Goal: Transaction & Acquisition: Purchase product/service

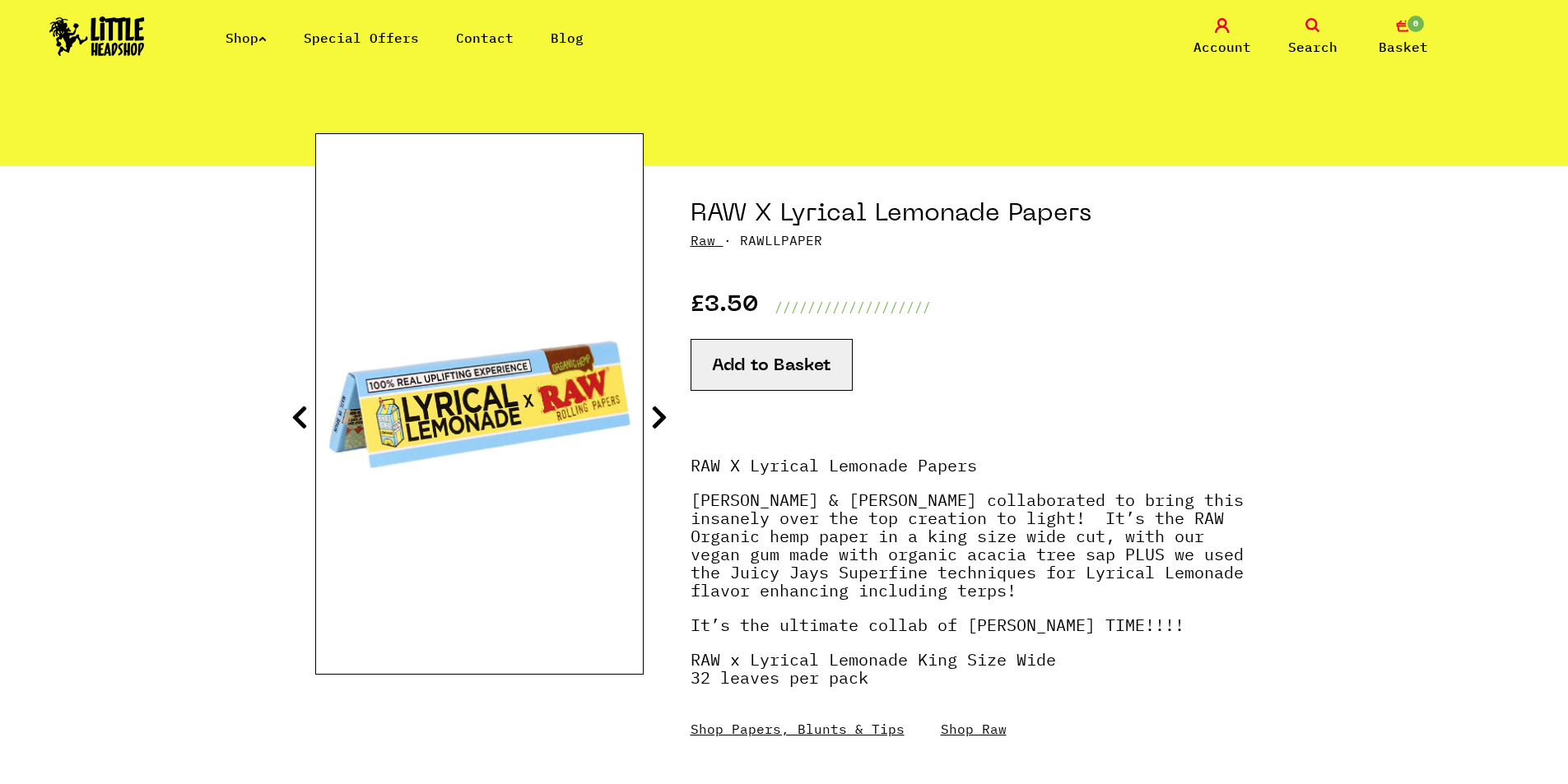
scroll to position [165, 0]
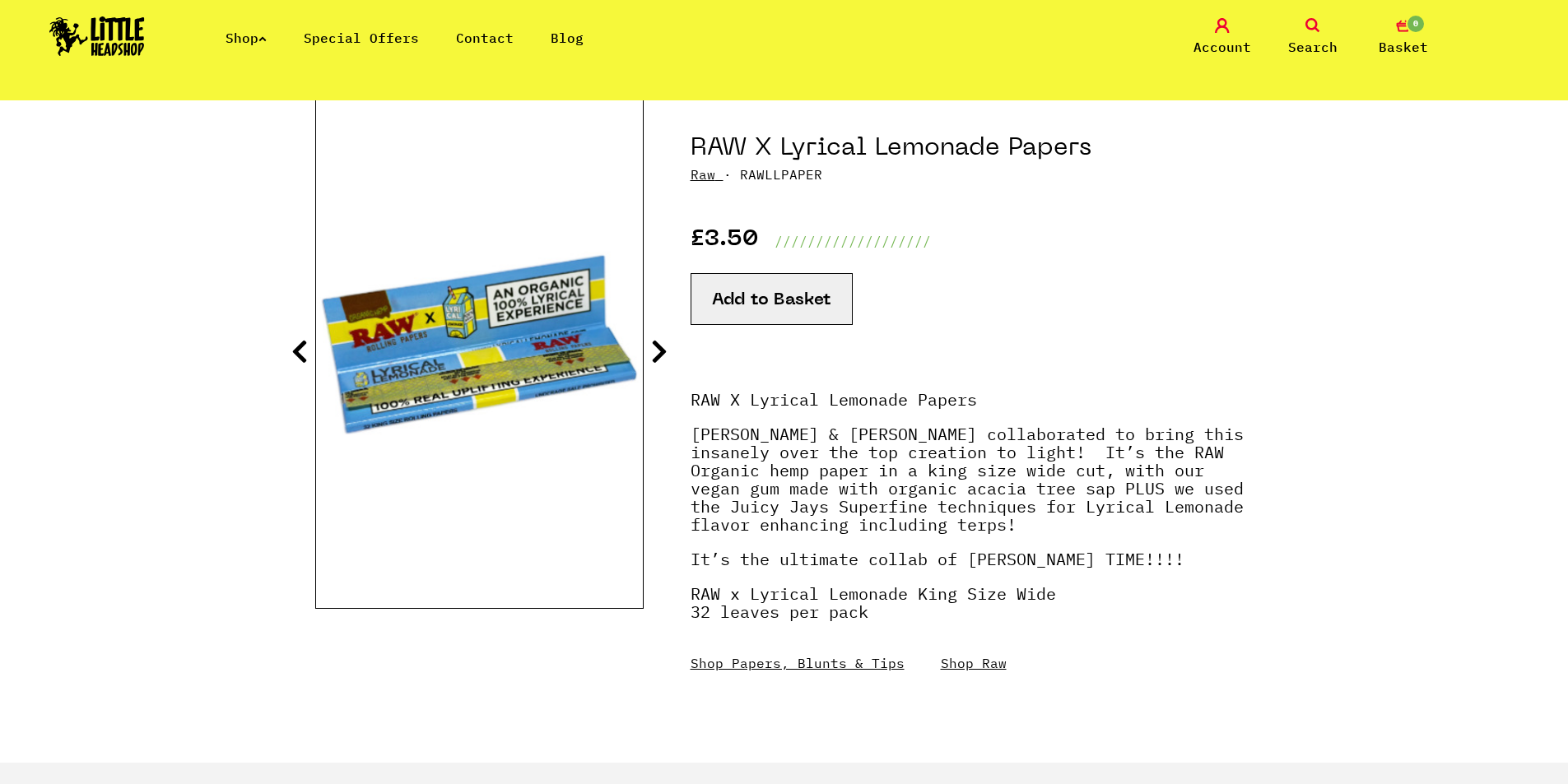
click at [949, 663] on link "Shop Raw" at bounding box center [974, 663] width 66 height 16
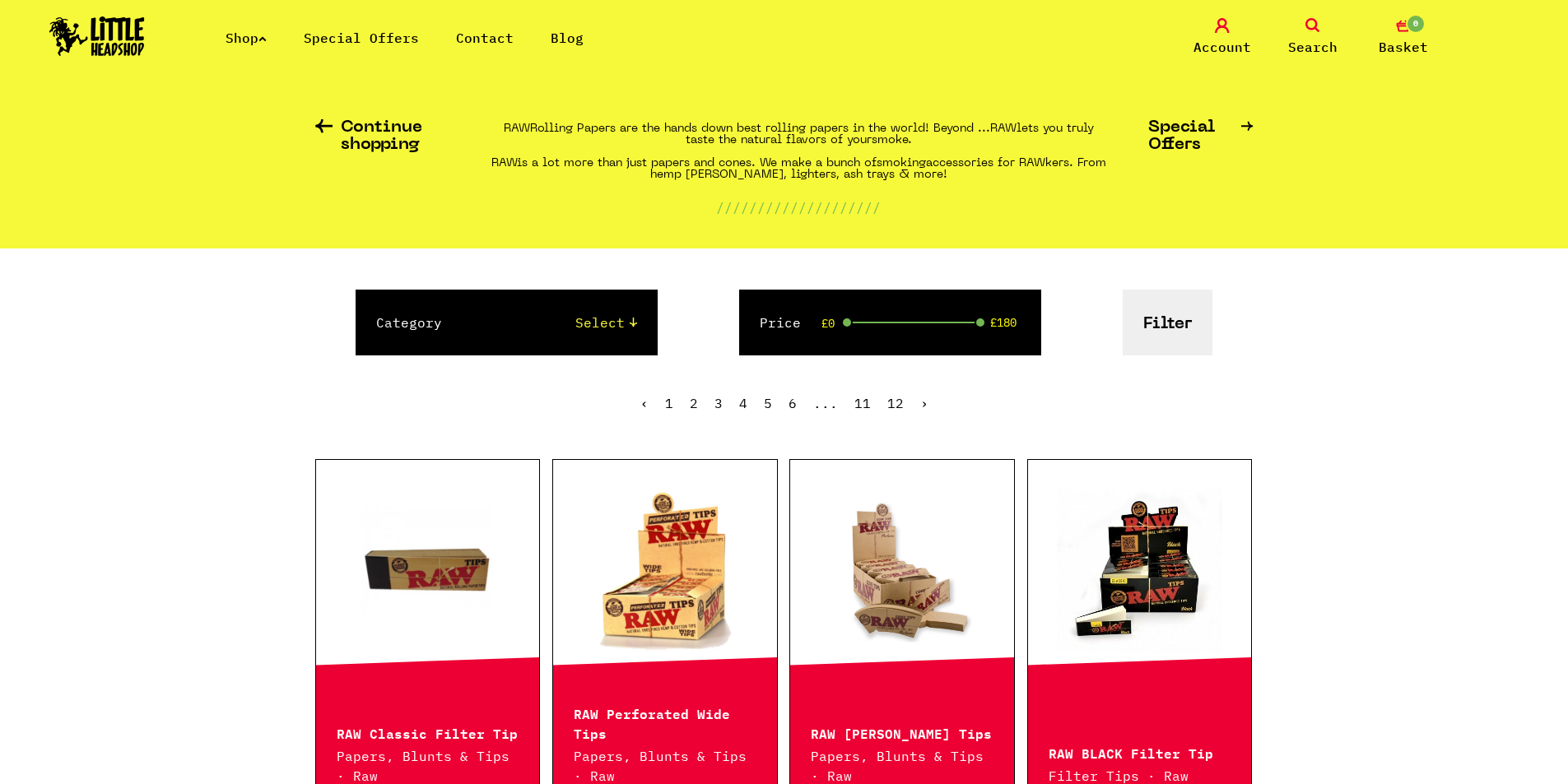
scroll to position [165, 0]
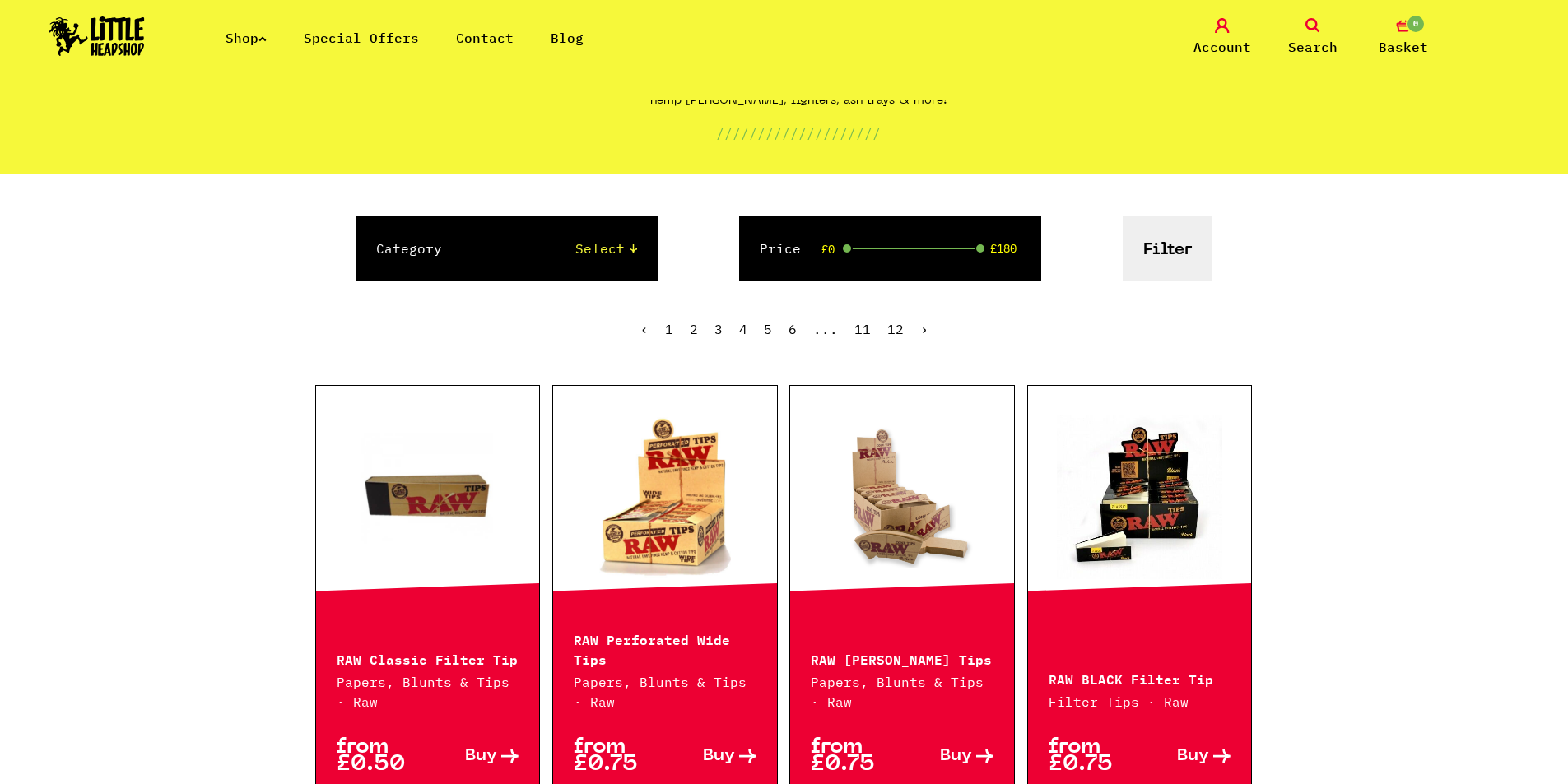
click at [601, 255] on select "Select Papers, Blunts & Tips 420/710 LIFE Smoking Accessories Trays And Boxes G…" at bounding box center [556, 248] width 162 height 20
click at [475, 238] on select "Select Papers, Blunts & Tips 420/710 LIFE Smoking Accessories Trays And Boxes G…" at bounding box center [556, 248] width 162 height 20
click at [1174, 248] on button "Filter" at bounding box center [1167, 248] width 90 height 66
click at [614, 256] on select "Select Papers, Blunts & Tips 420/710 LIFE Smoking Accessories Trays And Boxes G…" at bounding box center [556, 248] width 162 height 20
select select "0"
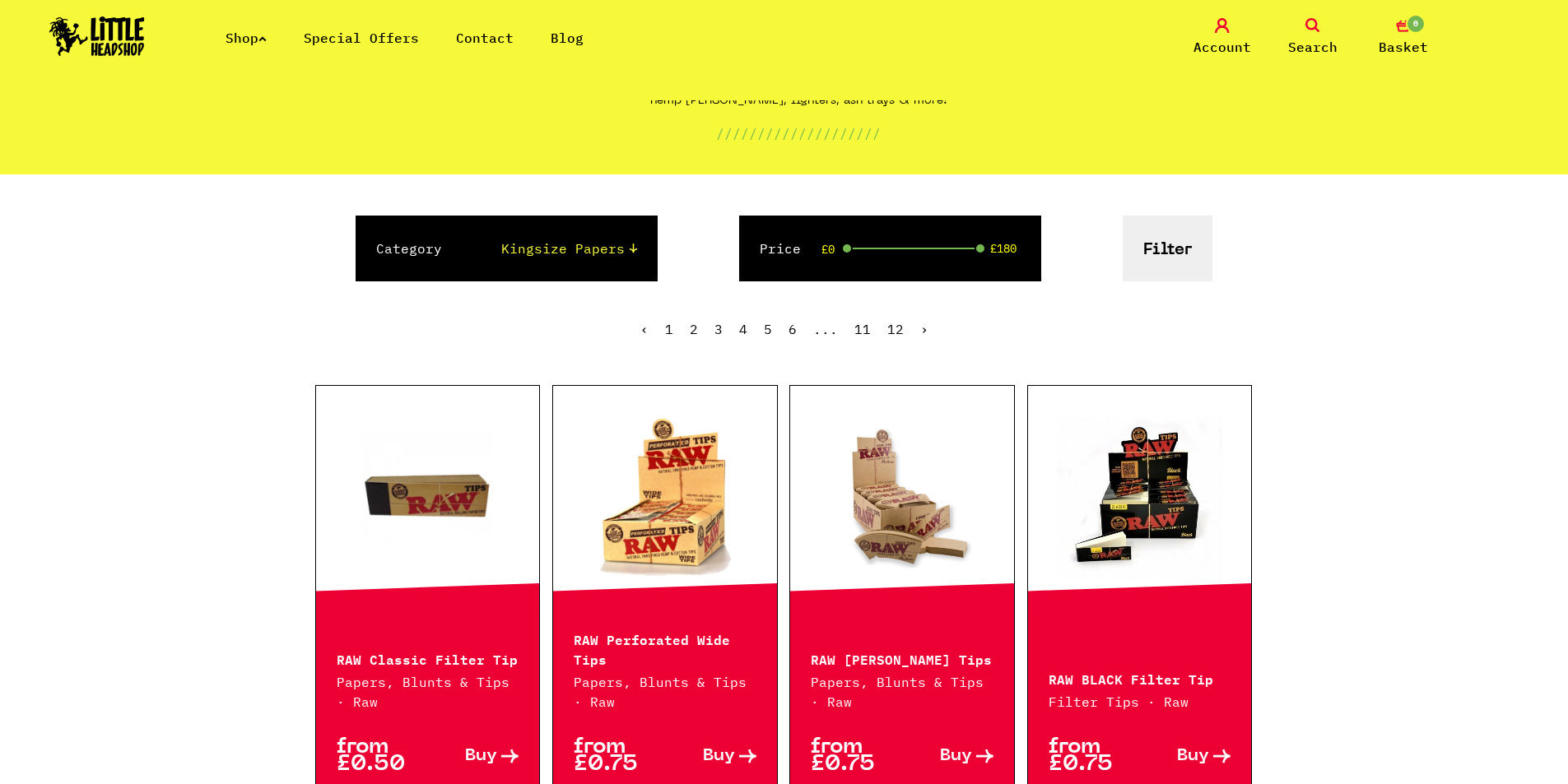
click at [475, 238] on select "Select Papers, Blunts & Tips 420/710 LIFE Smoking Accessories Trays And Boxes G…" at bounding box center [556, 248] width 162 height 20
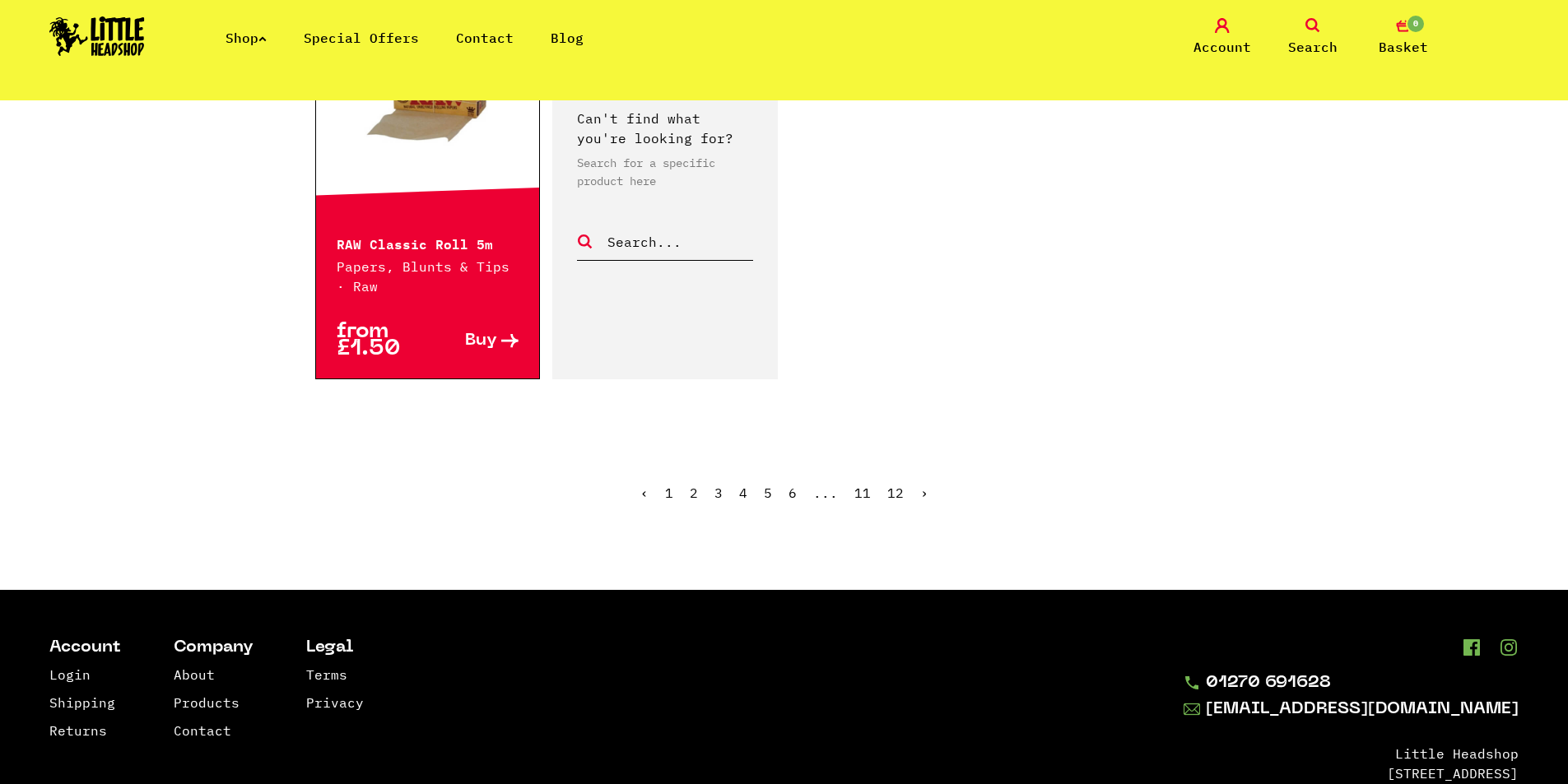
scroll to position [2715, 0]
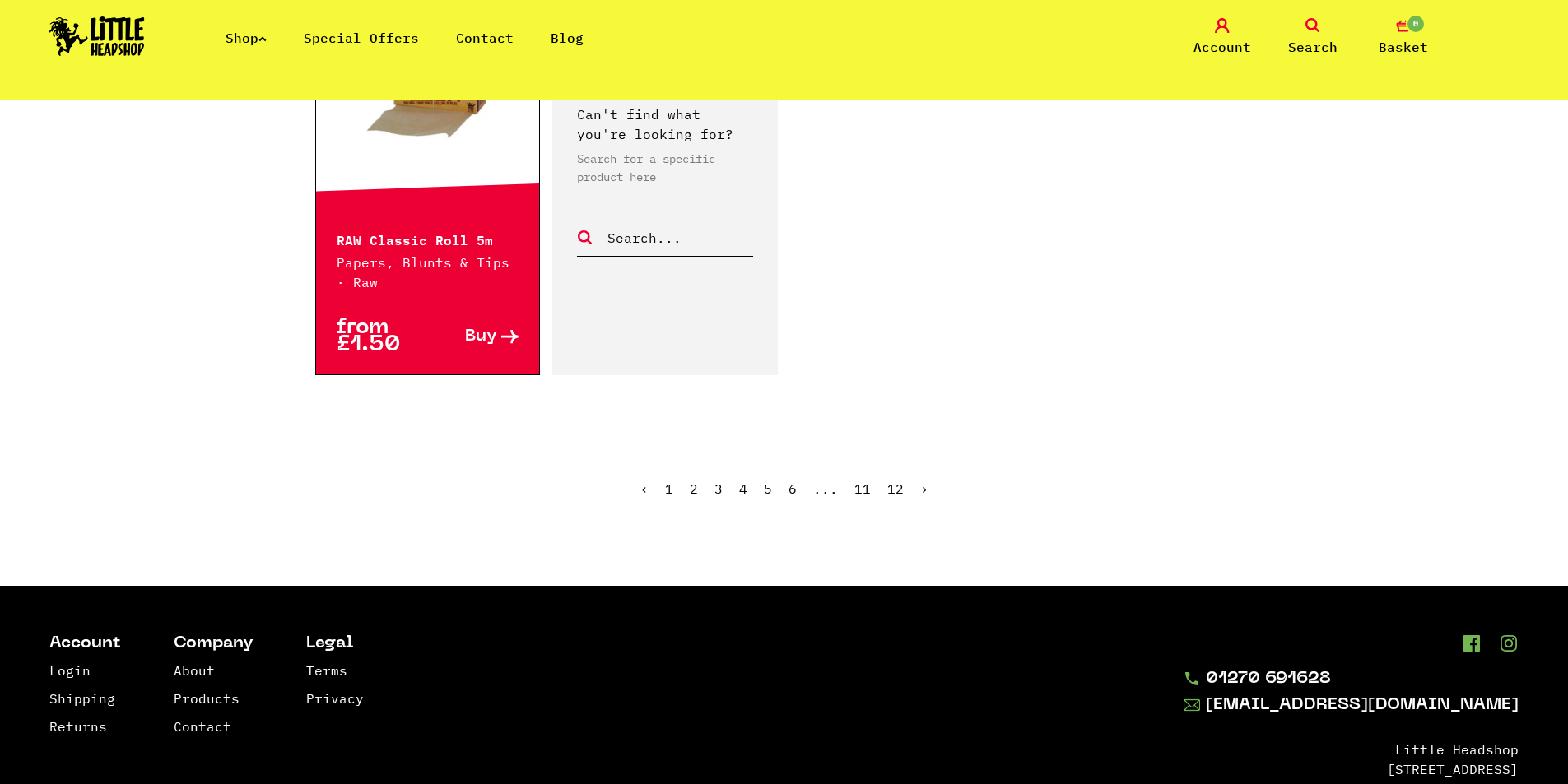
click at [694, 490] on link "2" at bounding box center [694, 489] width 8 height 16
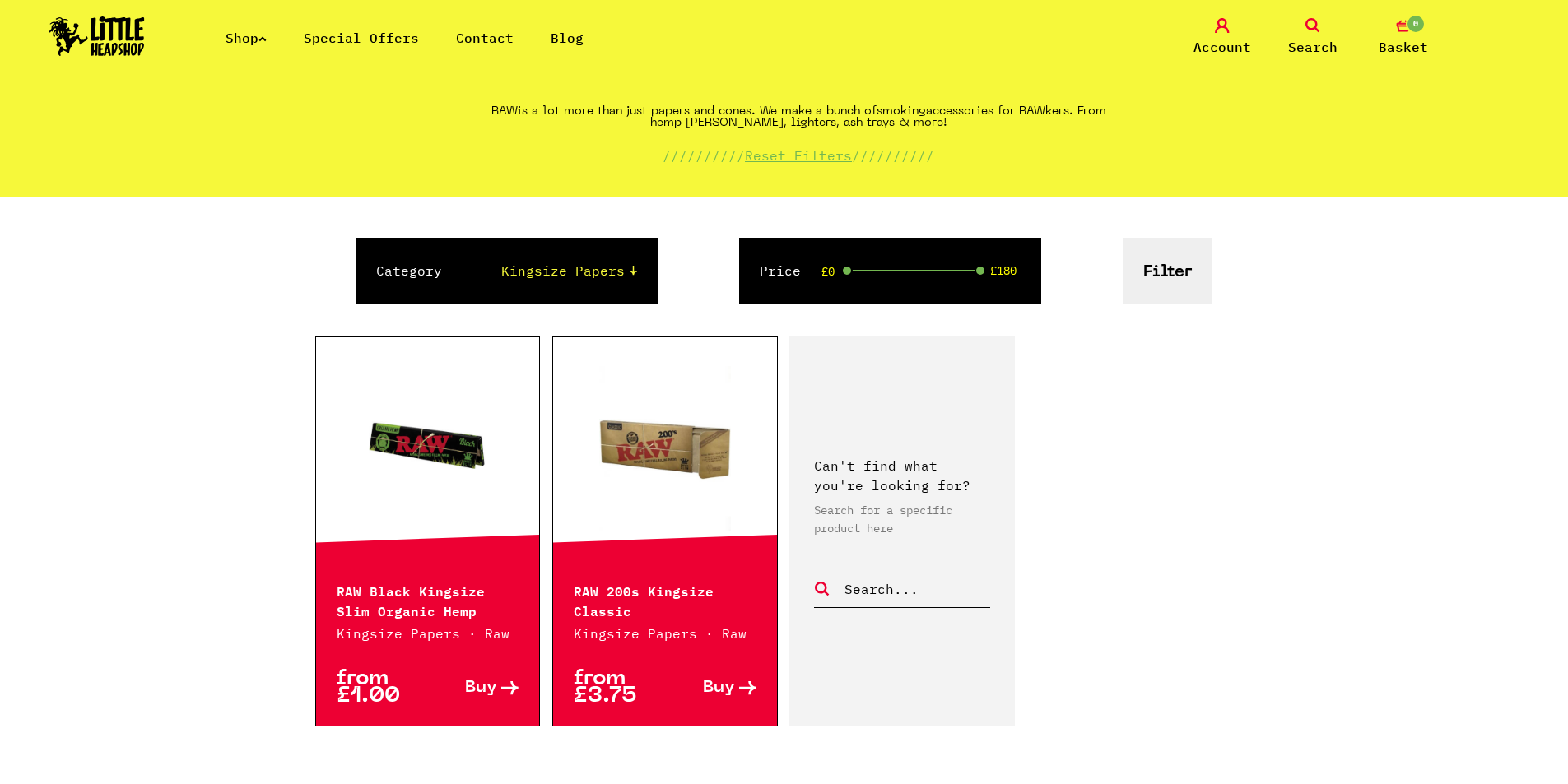
scroll to position [82, 0]
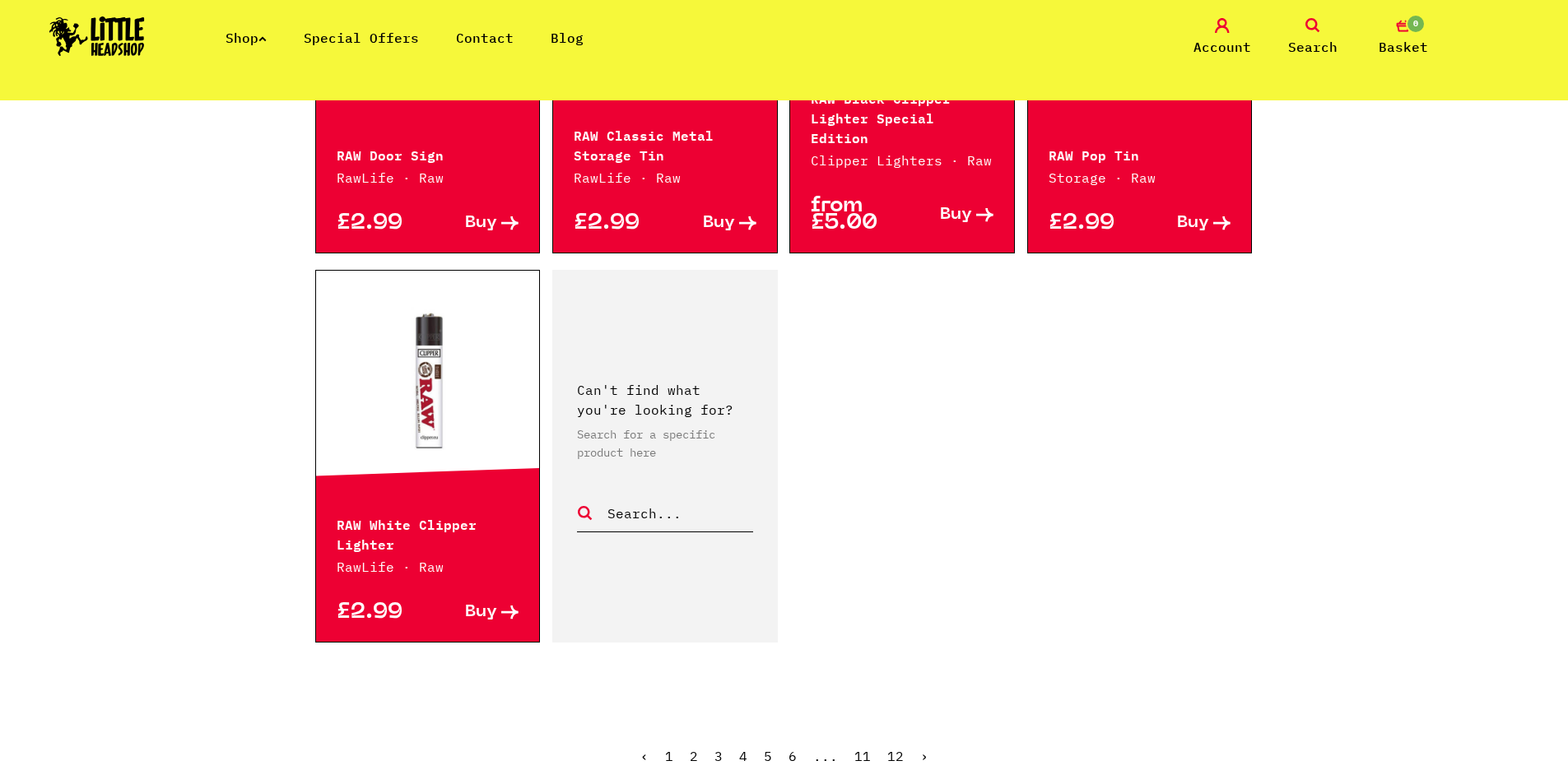
scroll to position [2468, 0]
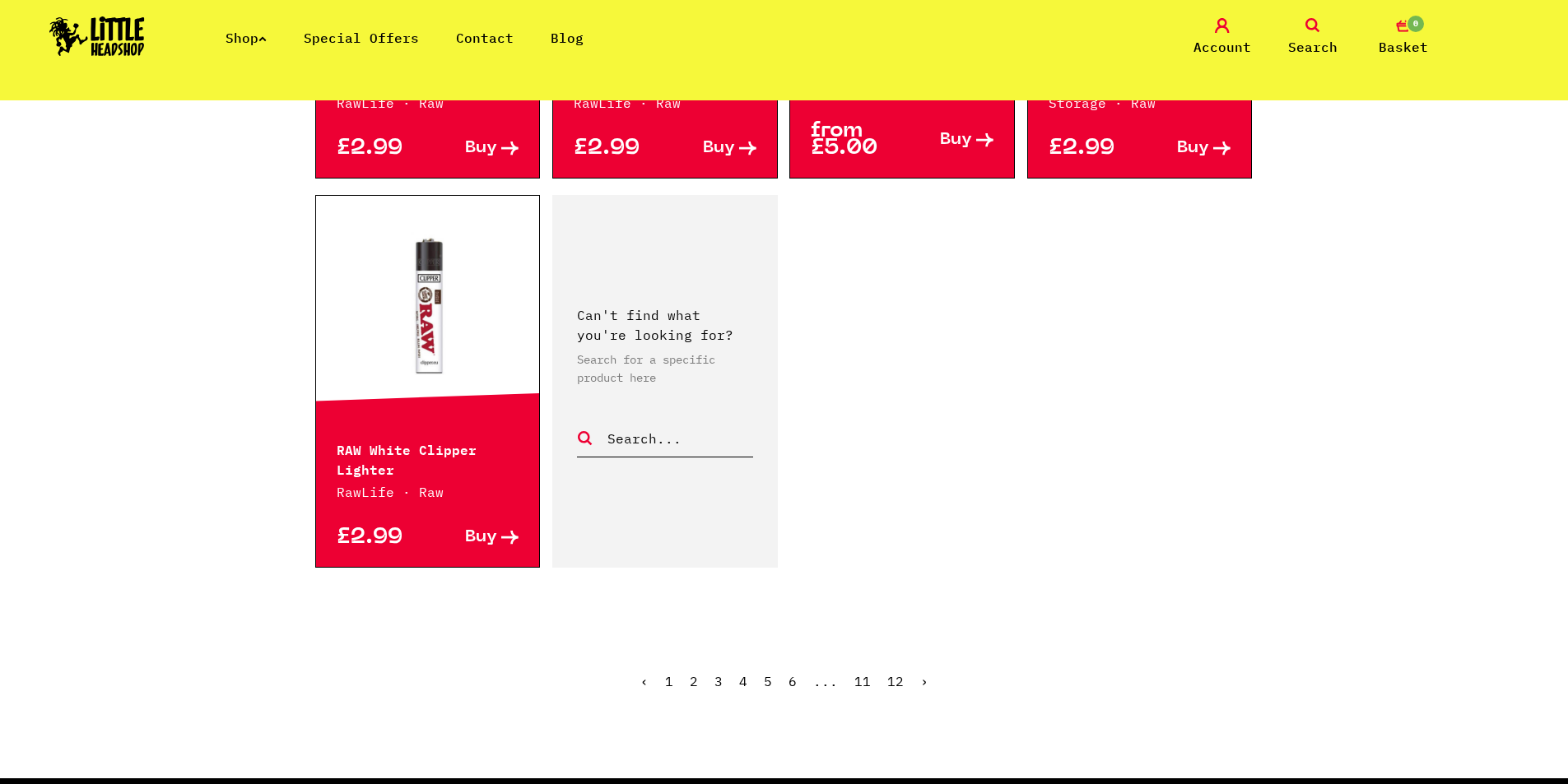
click at [717, 673] on link "3" at bounding box center [718, 681] width 8 height 16
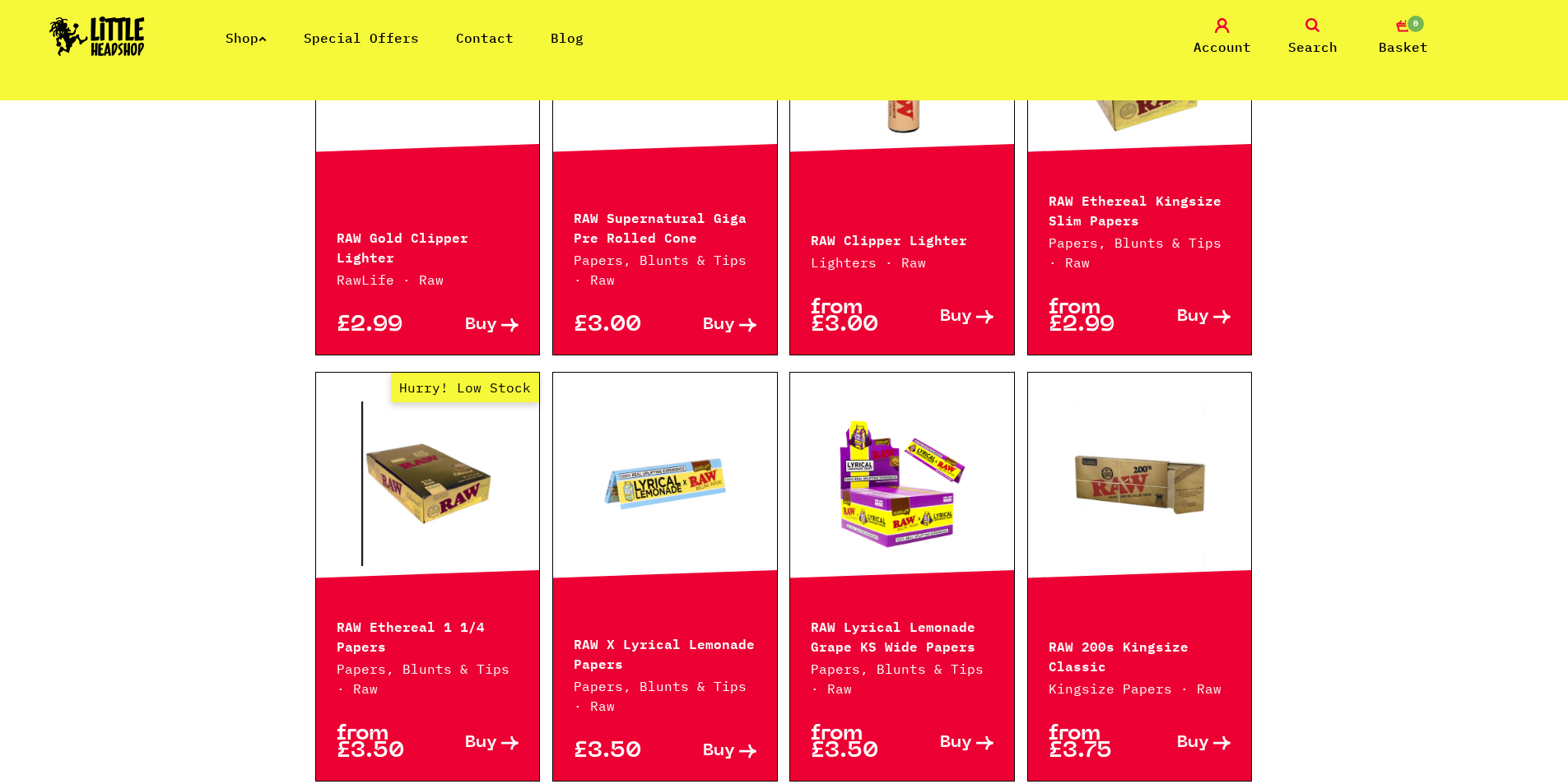
scroll to position [988, 0]
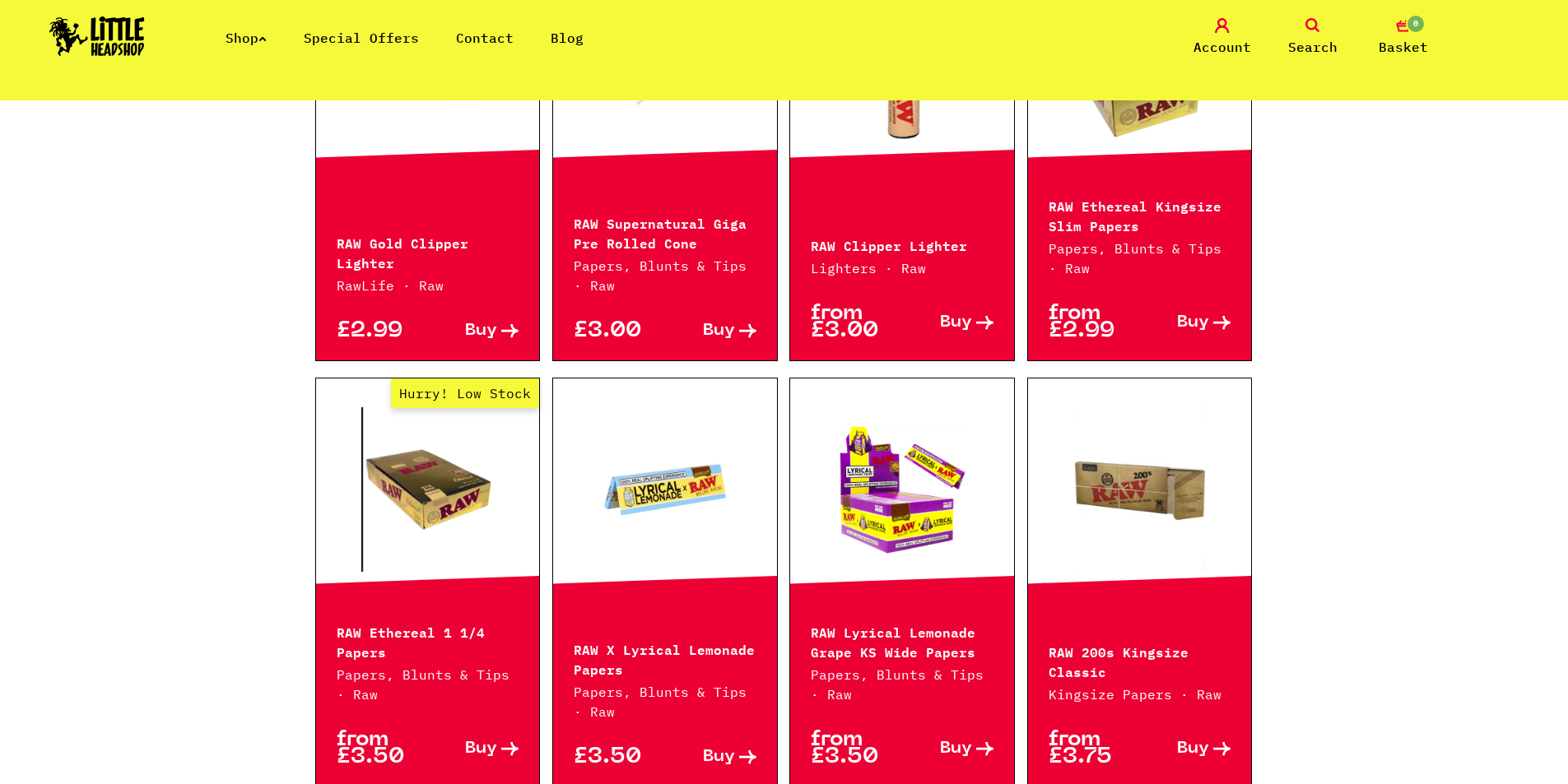
click at [913, 550] on link at bounding box center [902, 490] width 224 height 165
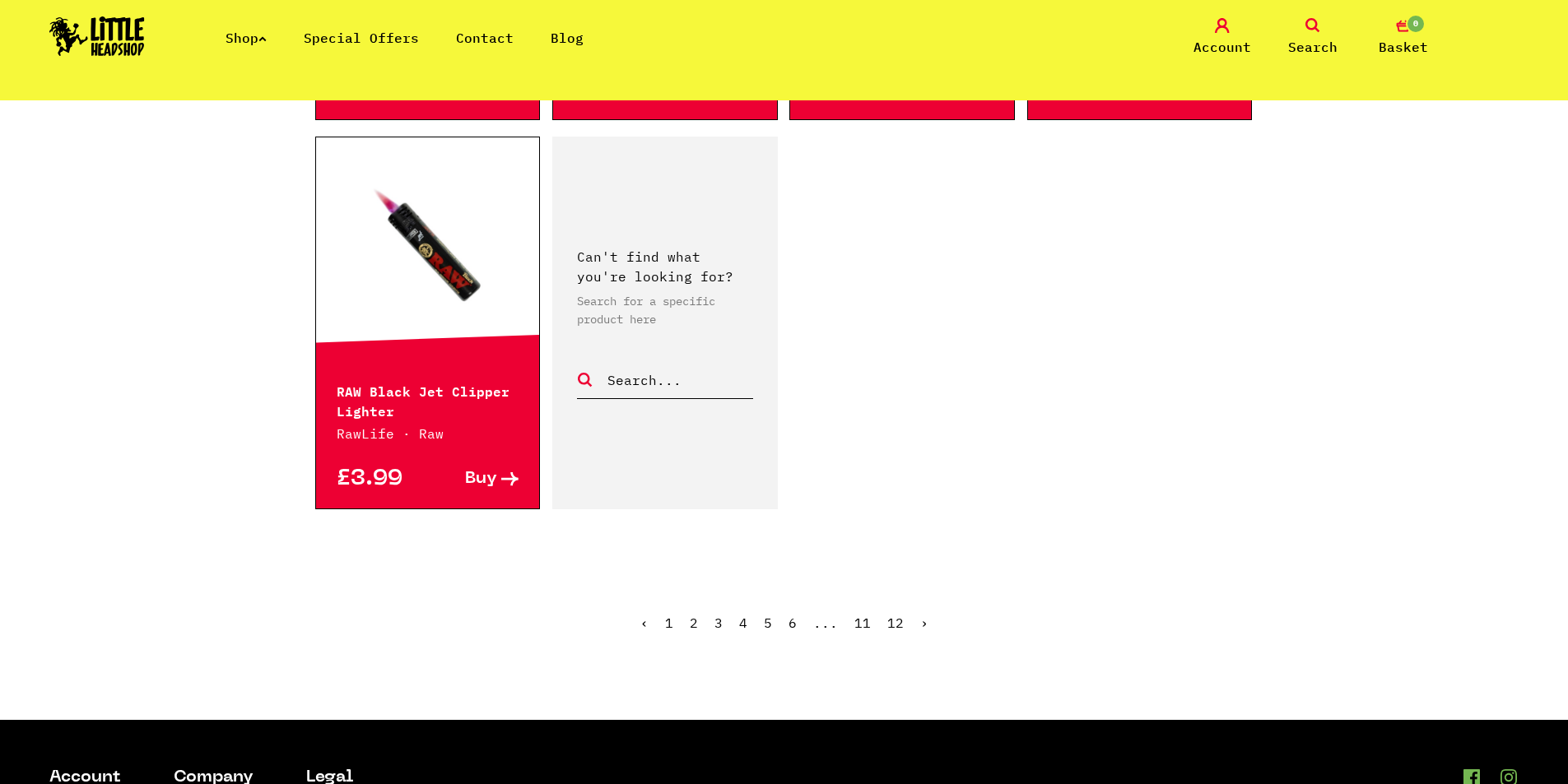
scroll to position [2551, 0]
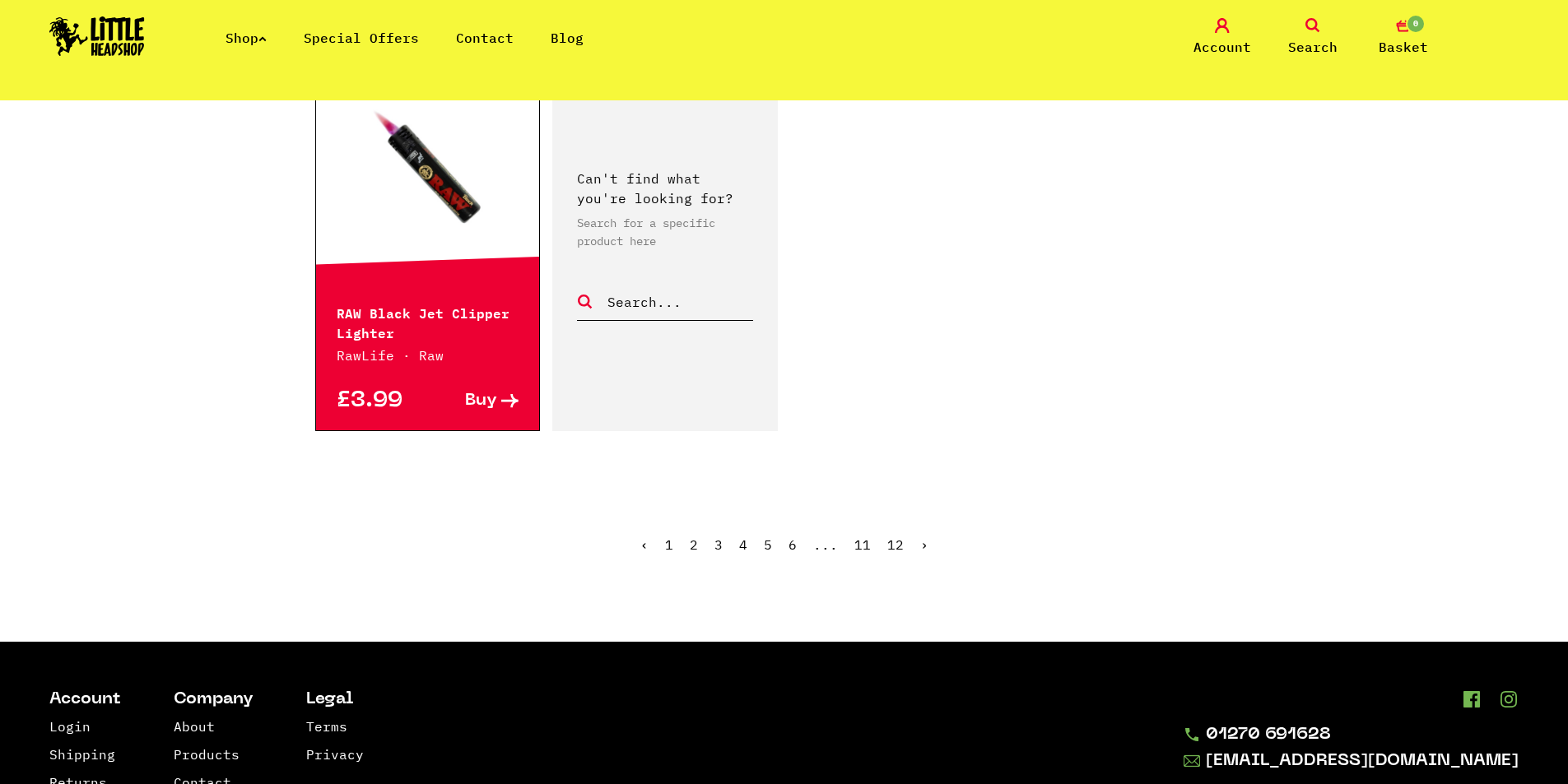
click at [744, 549] on link "4" at bounding box center [743, 545] width 8 height 16
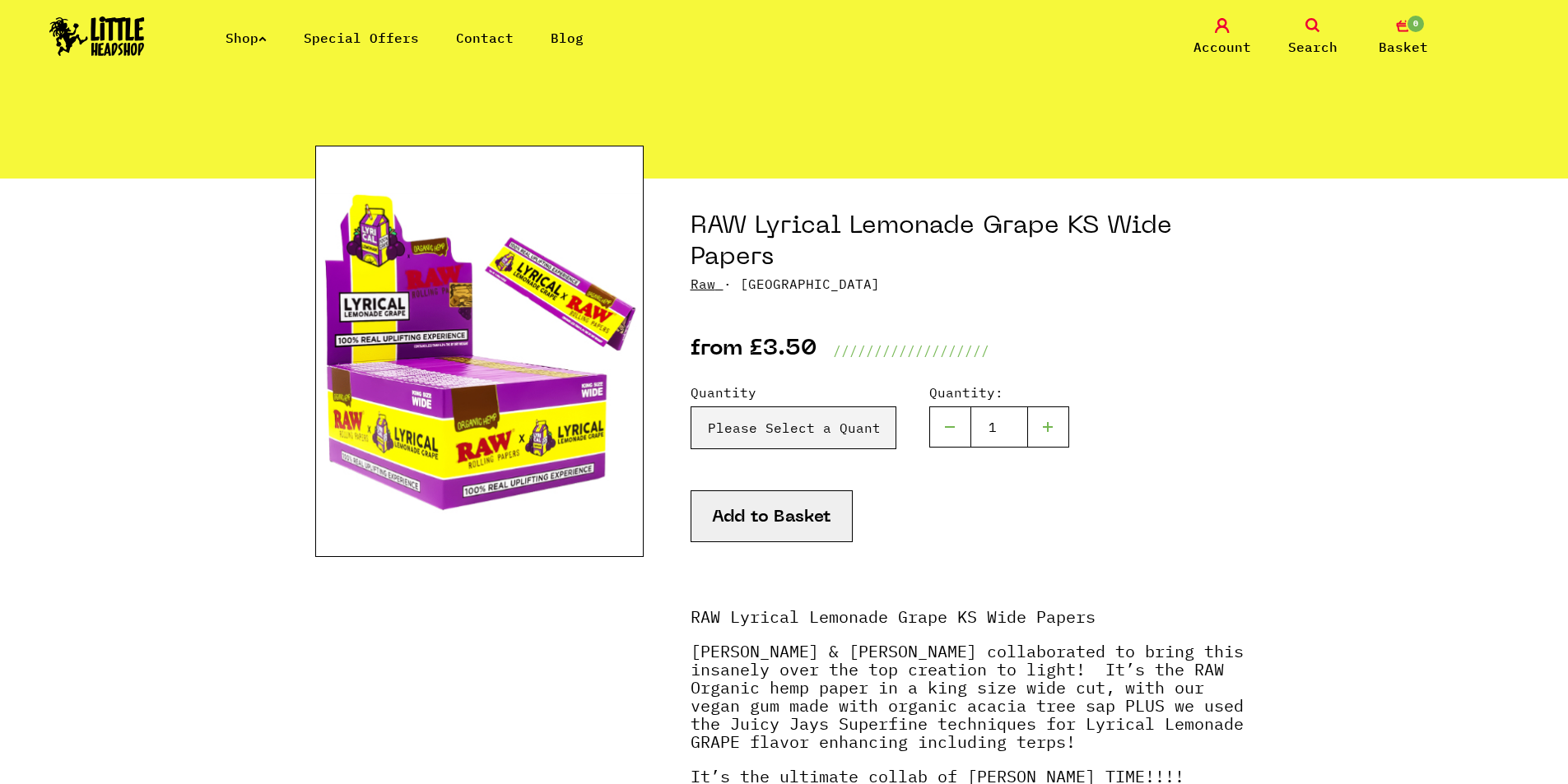
scroll to position [82, 0]
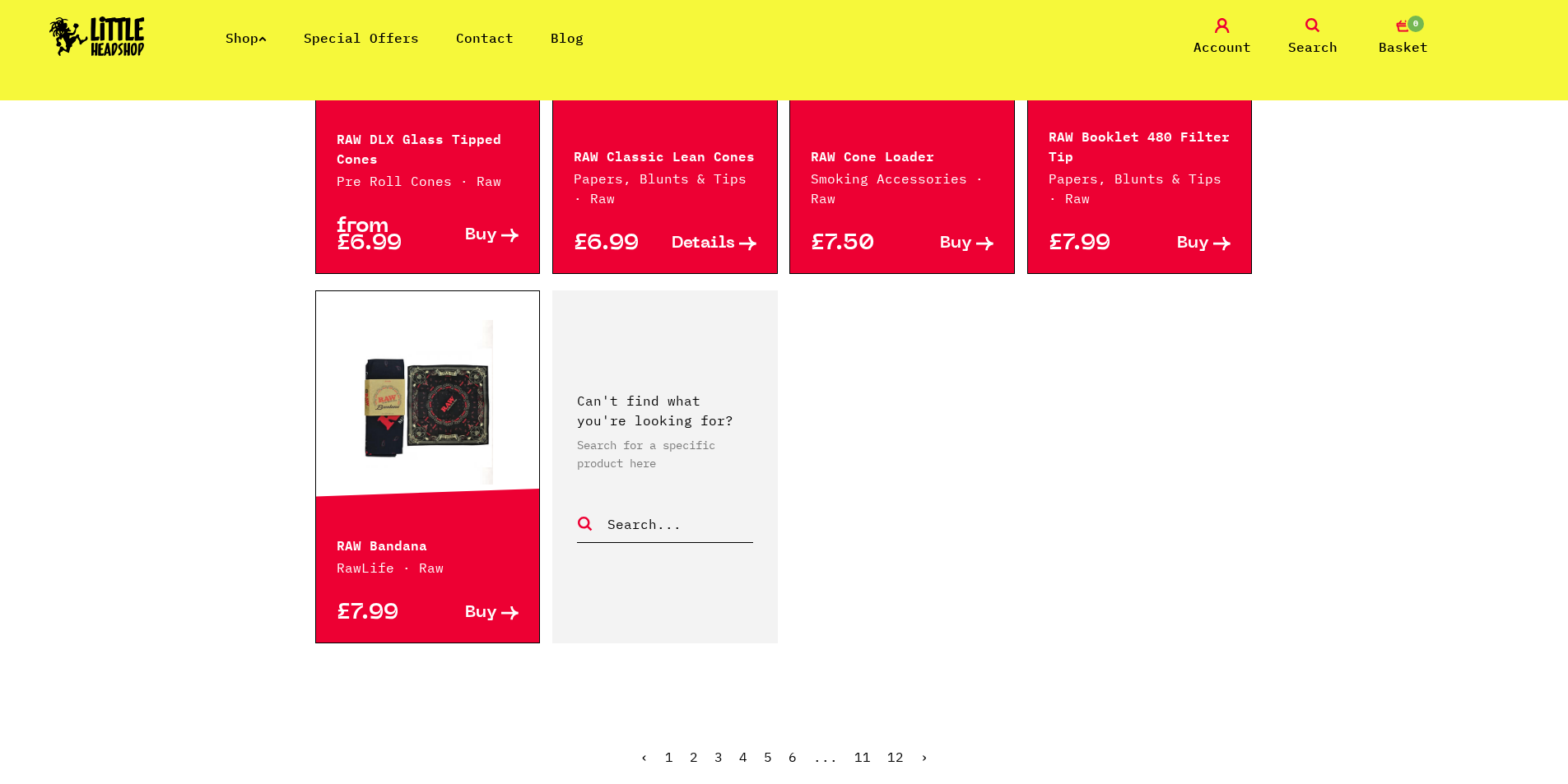
scroll to position [2303, 0]
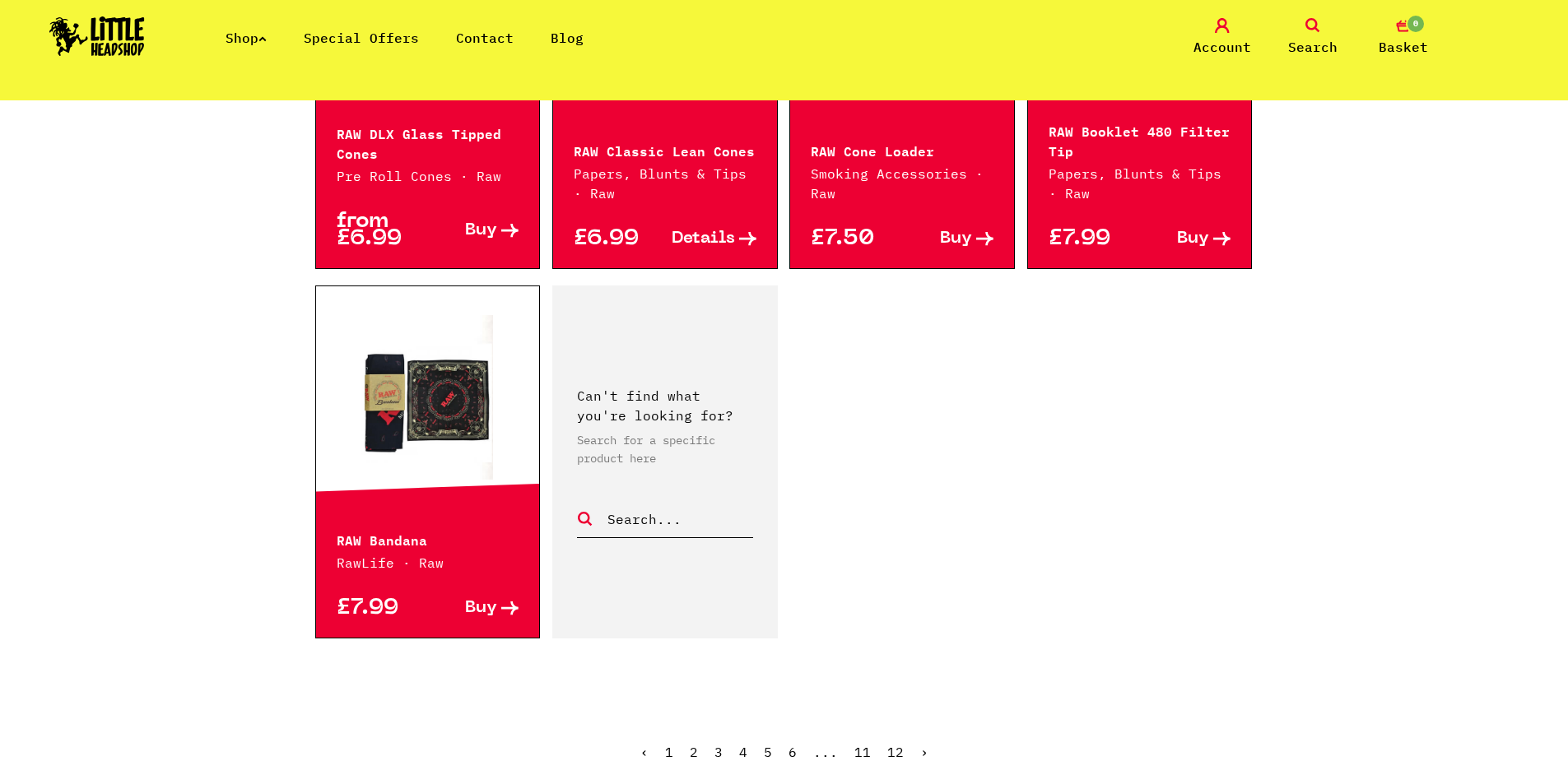
click at [767, 744] on link "5" at bounding box center [768, 752] width 8 height 16
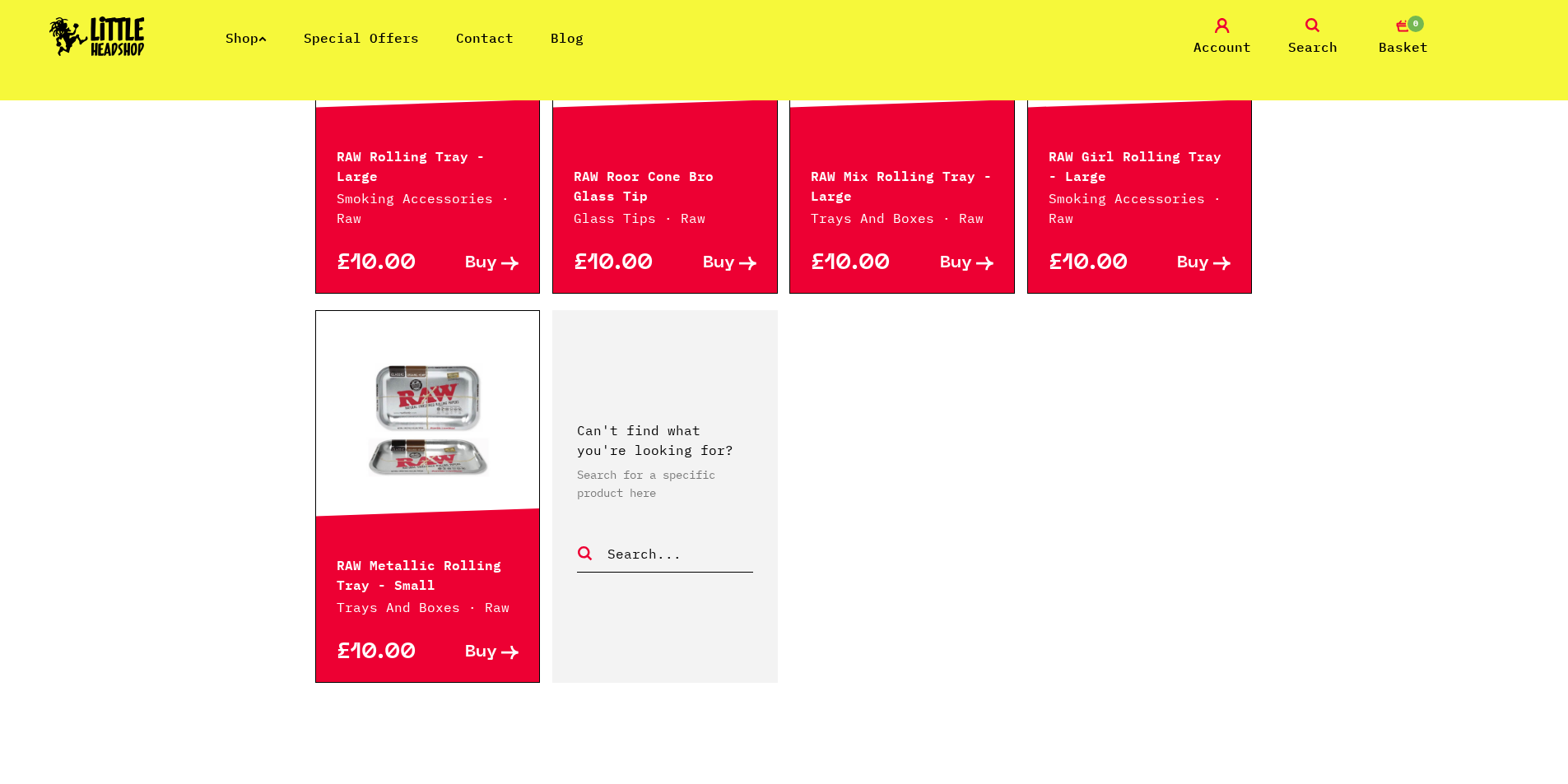
scroll to position [2386, 0]
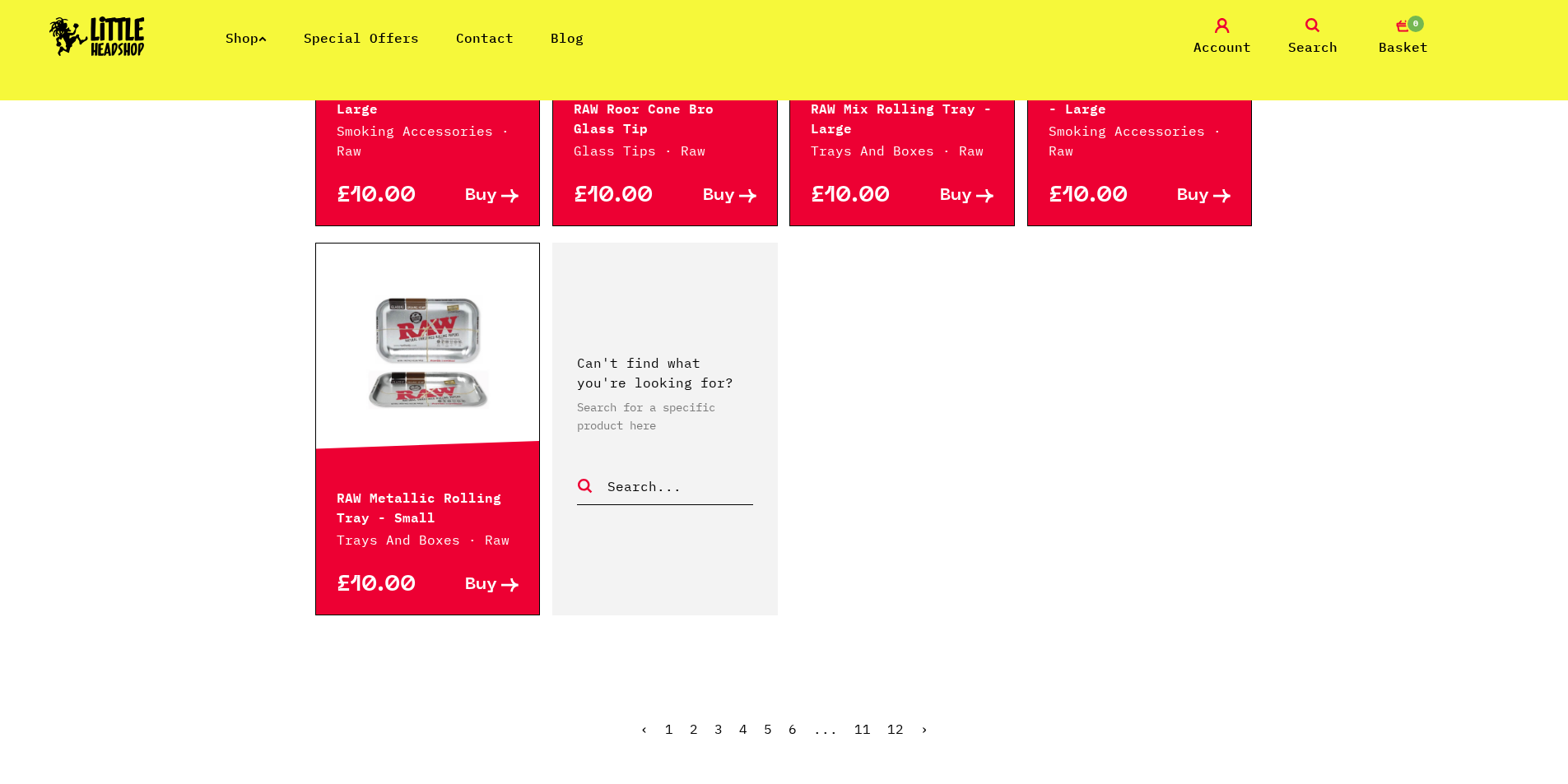
click at [796, 721] on link "6" at bounding box center [793, 729] width 8 height 16
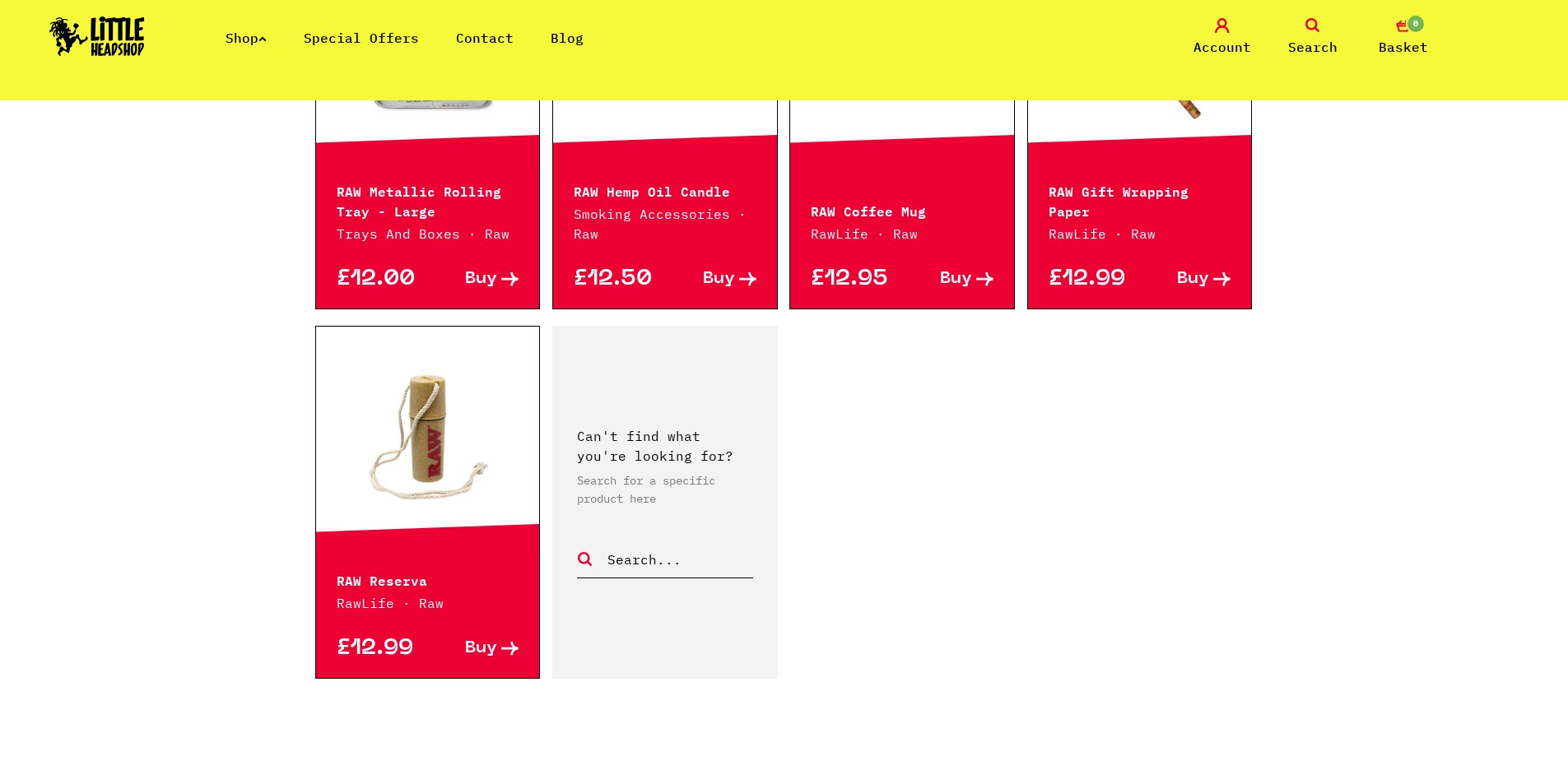
scroll to position [2303, 0]
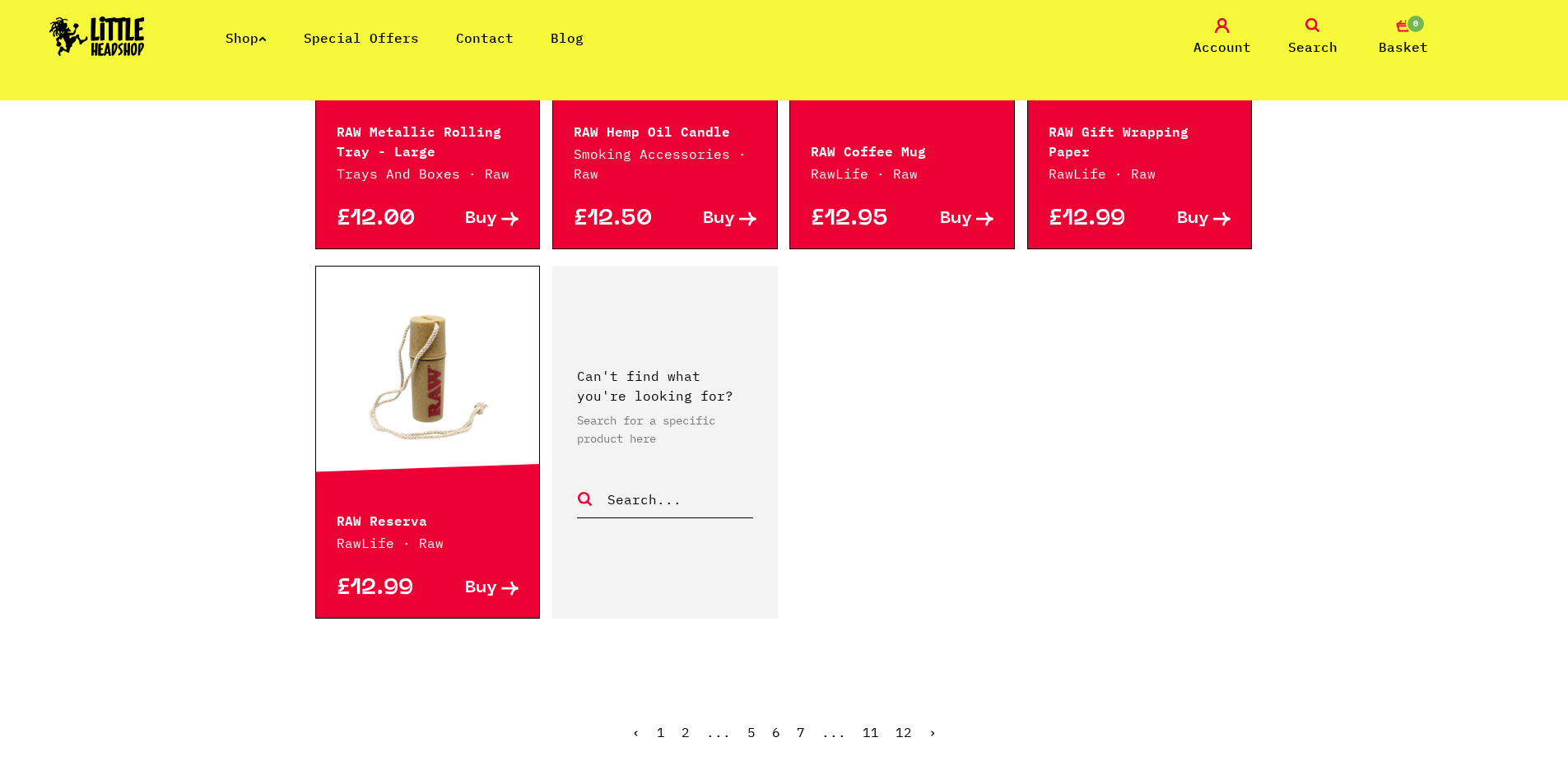
click at [798, 734] on link "7" at bounding box center [801, 732] width 8 height 16
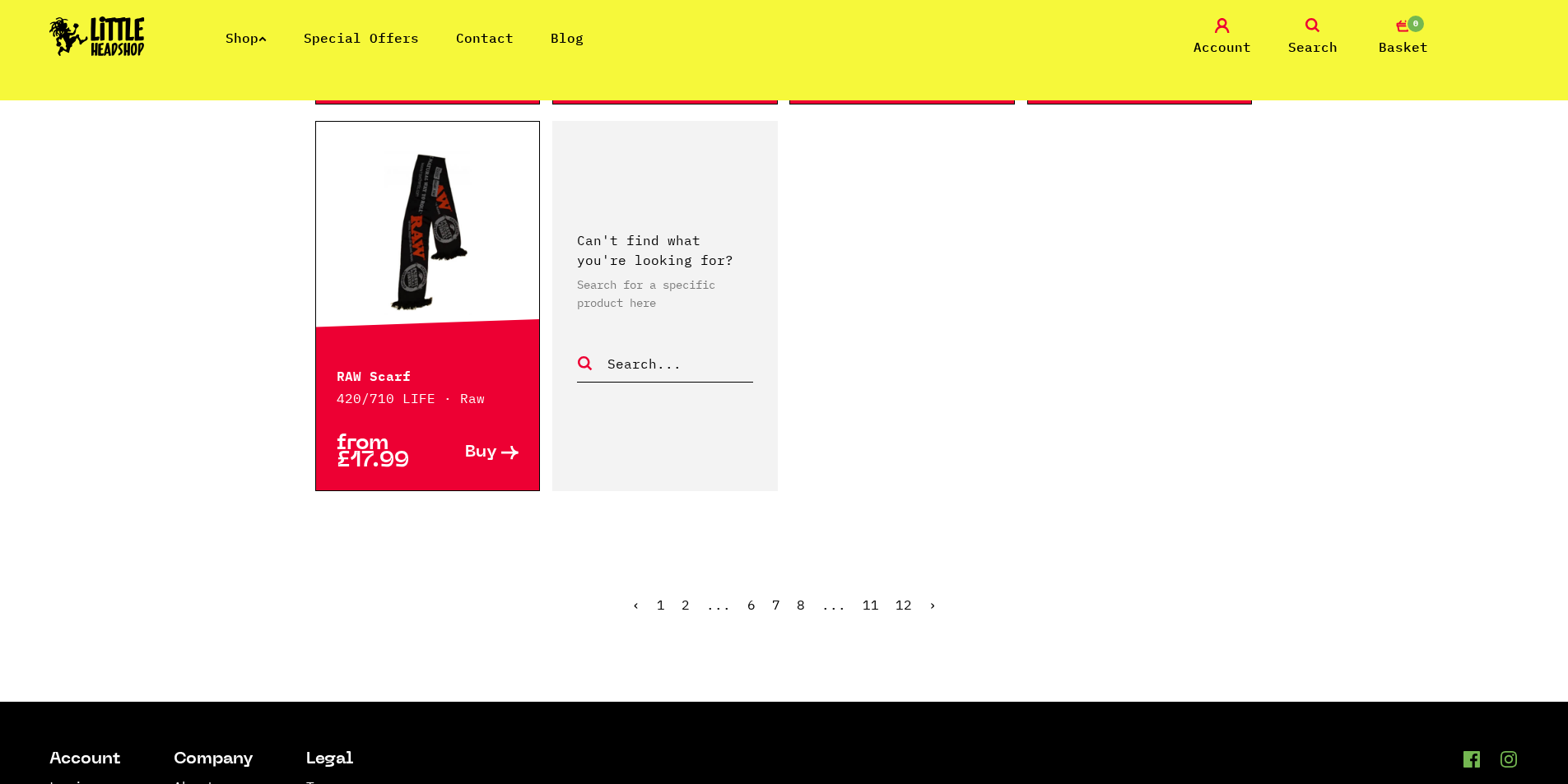
scroll to position [2468, 0]
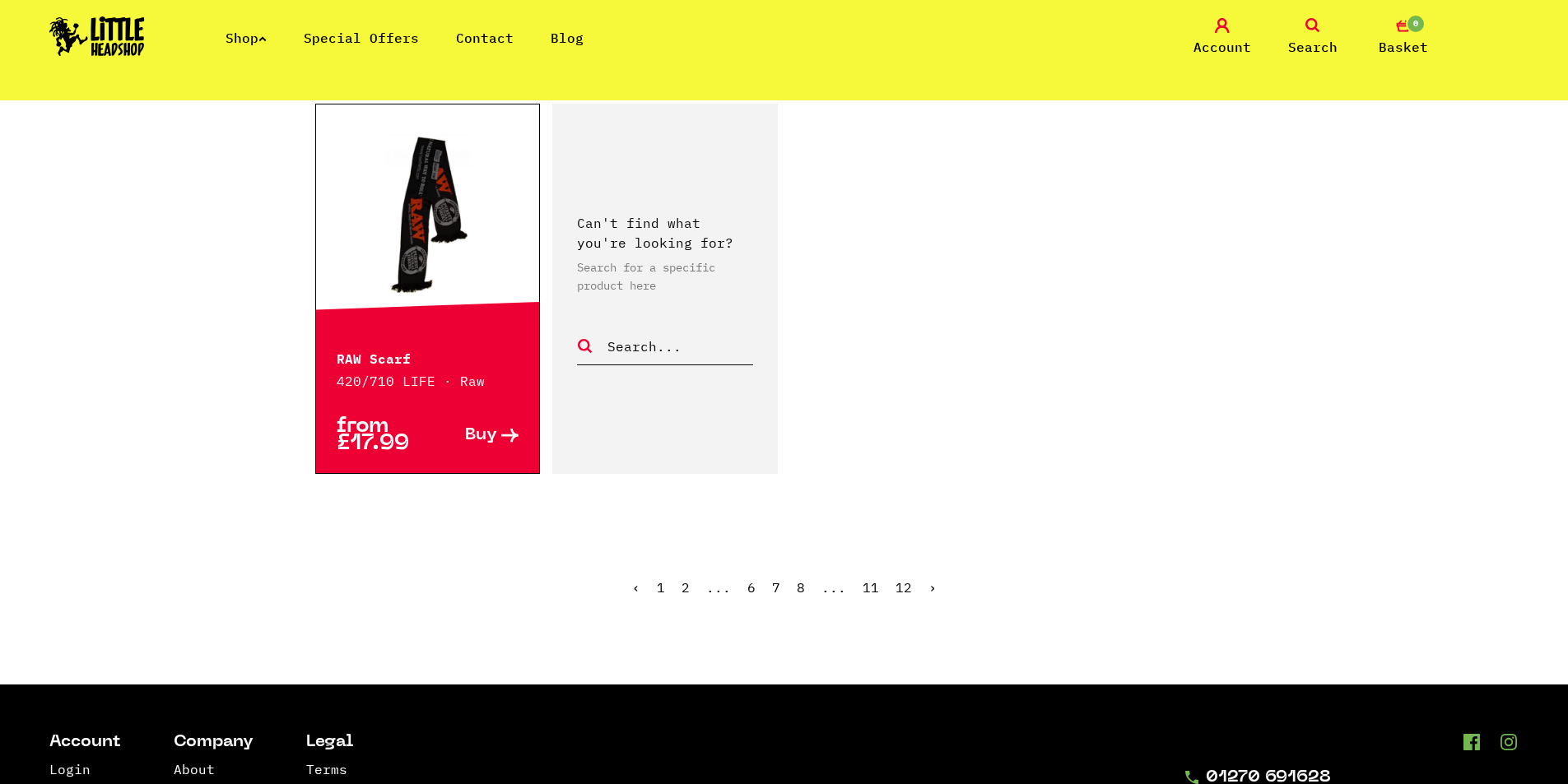
click at [801, 589] on link "8" at bounding box center [801, 588] width 8 height 16
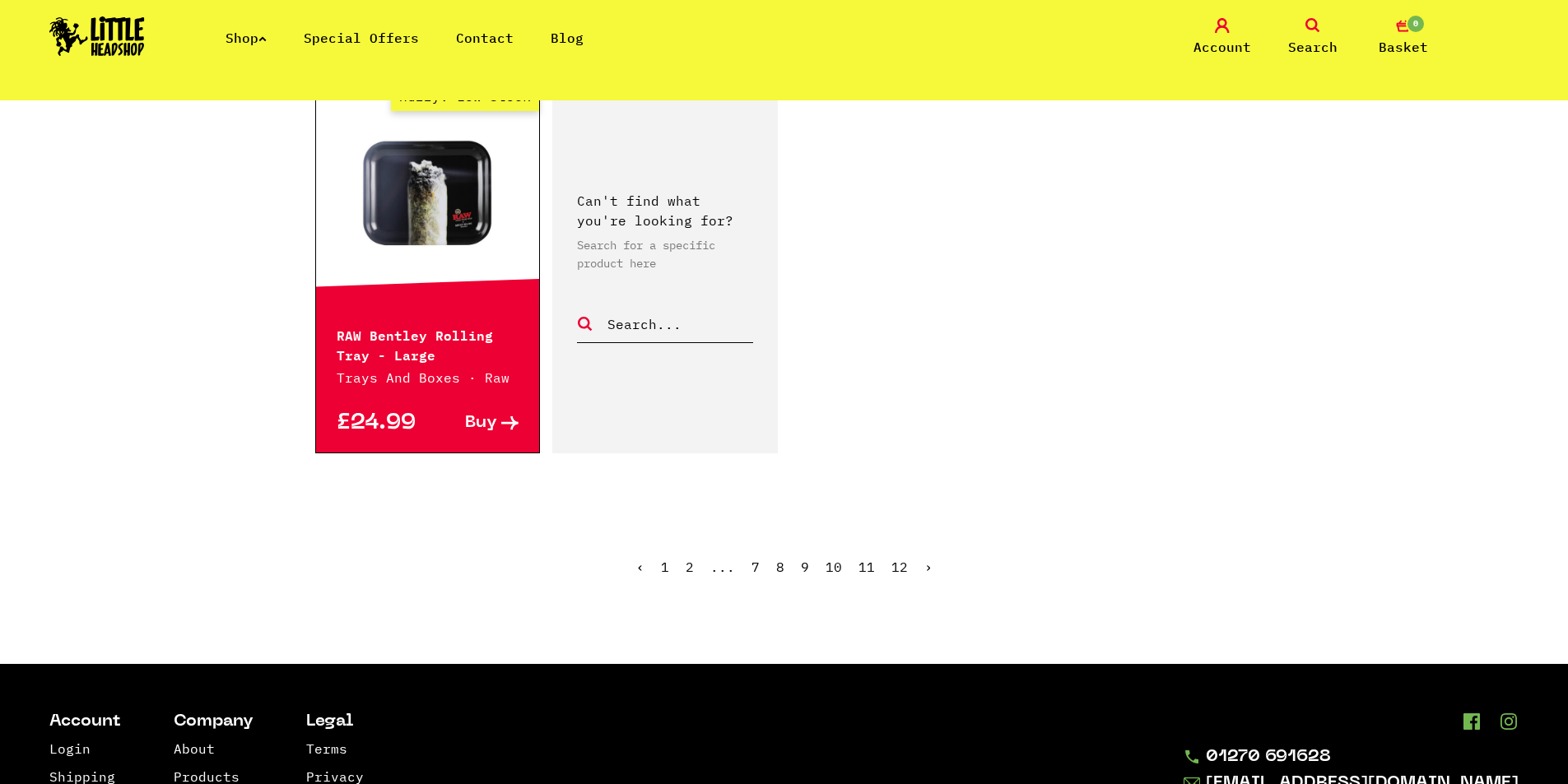
scroll to position [2468, 0]
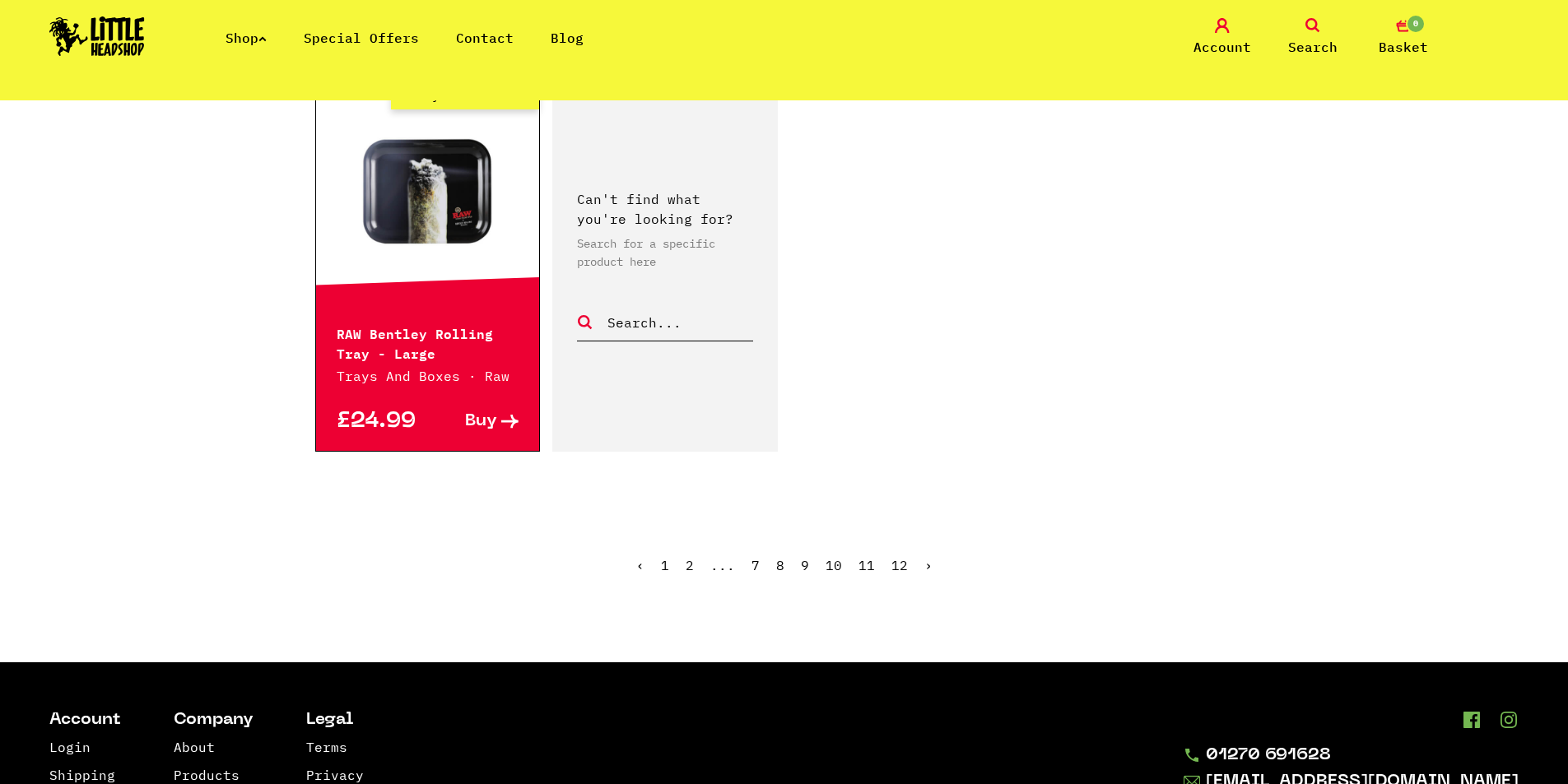
click at [755, 570] on link "7" at bounding box center [756, 566] width 8 height 16
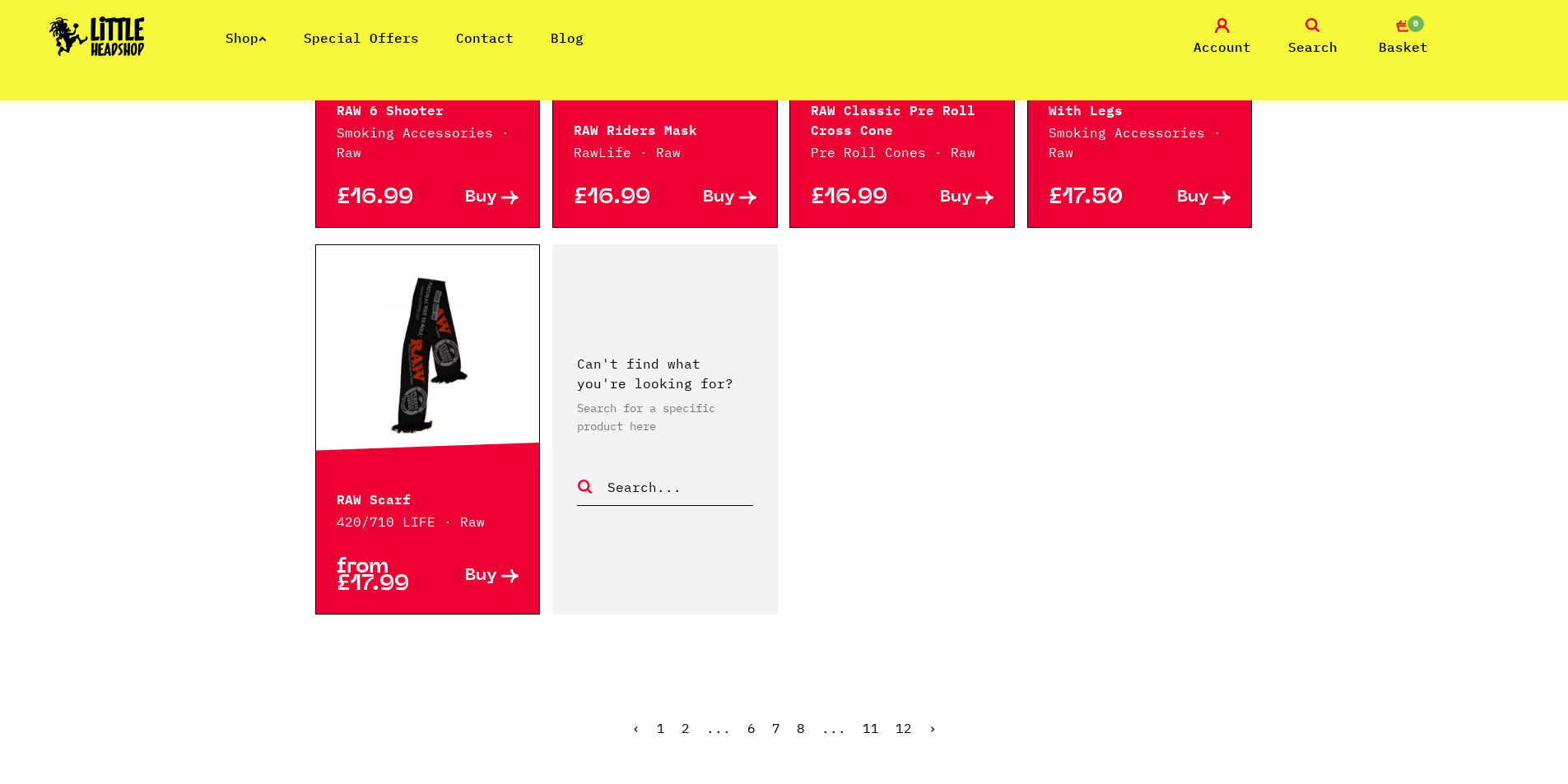
scroll to position [2386, 0]
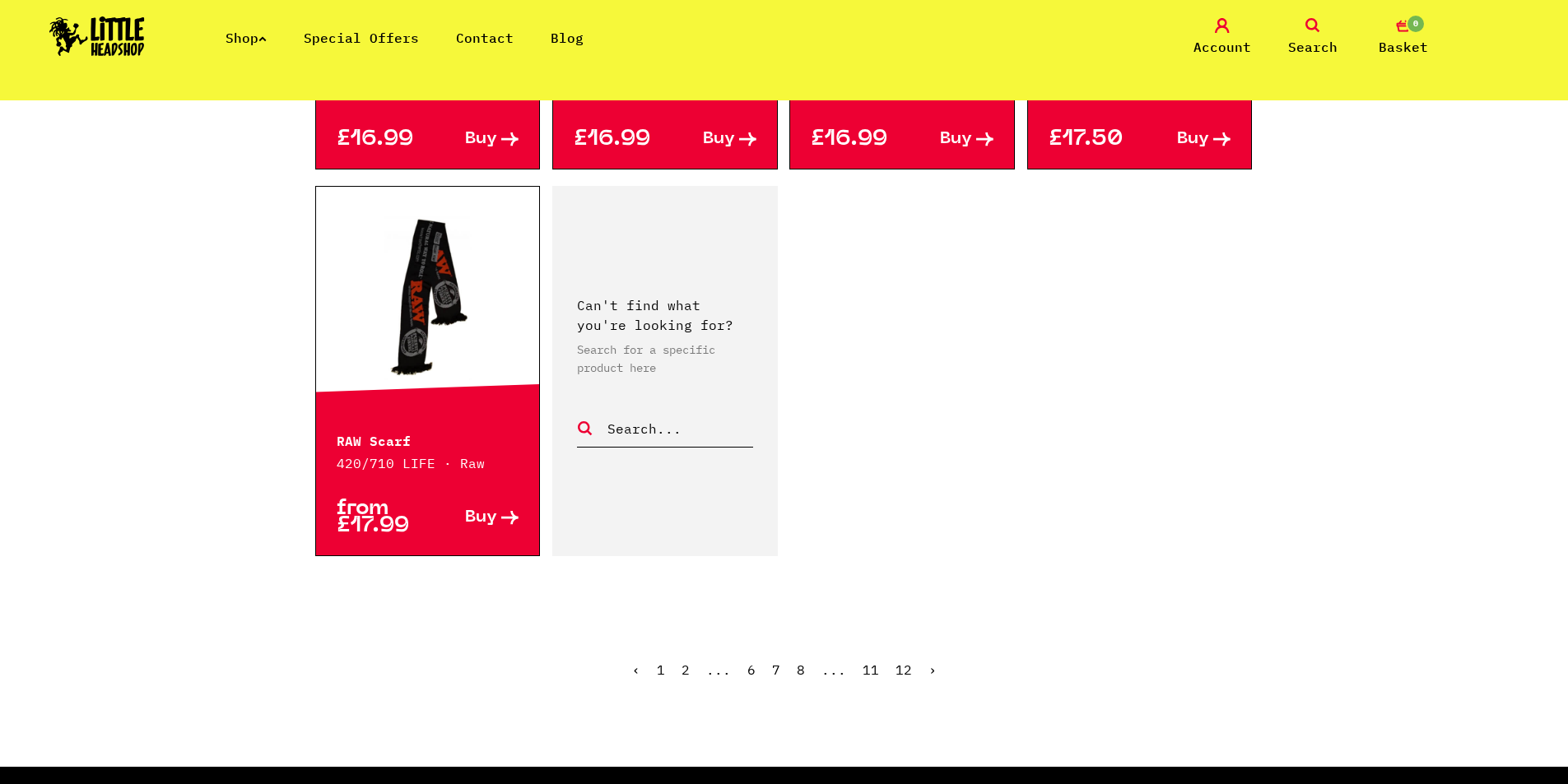
click at [799, 669] on link "8" at bounding box center [801, 669] width 8 height 16
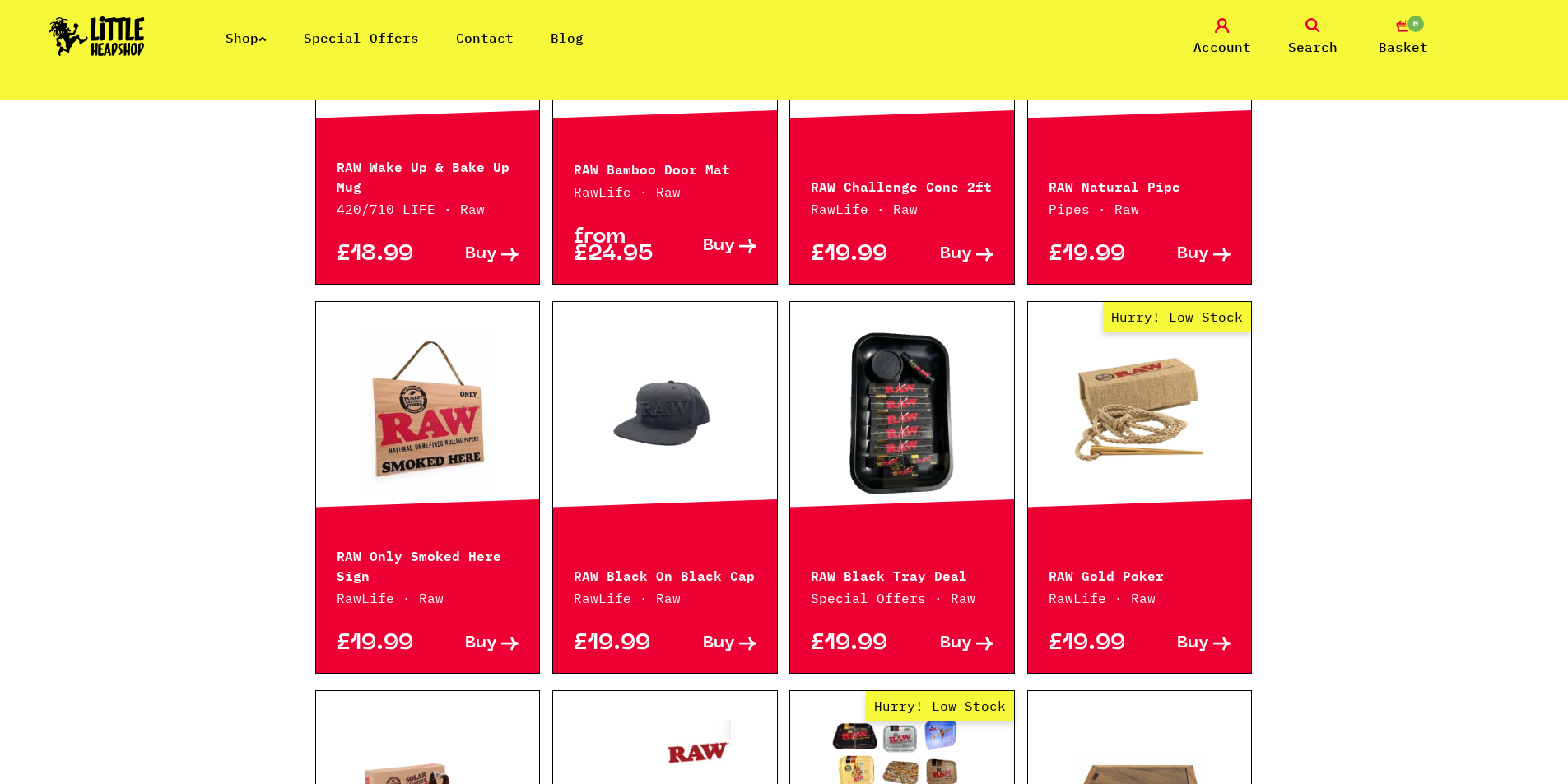
scroll to position [988, 0]
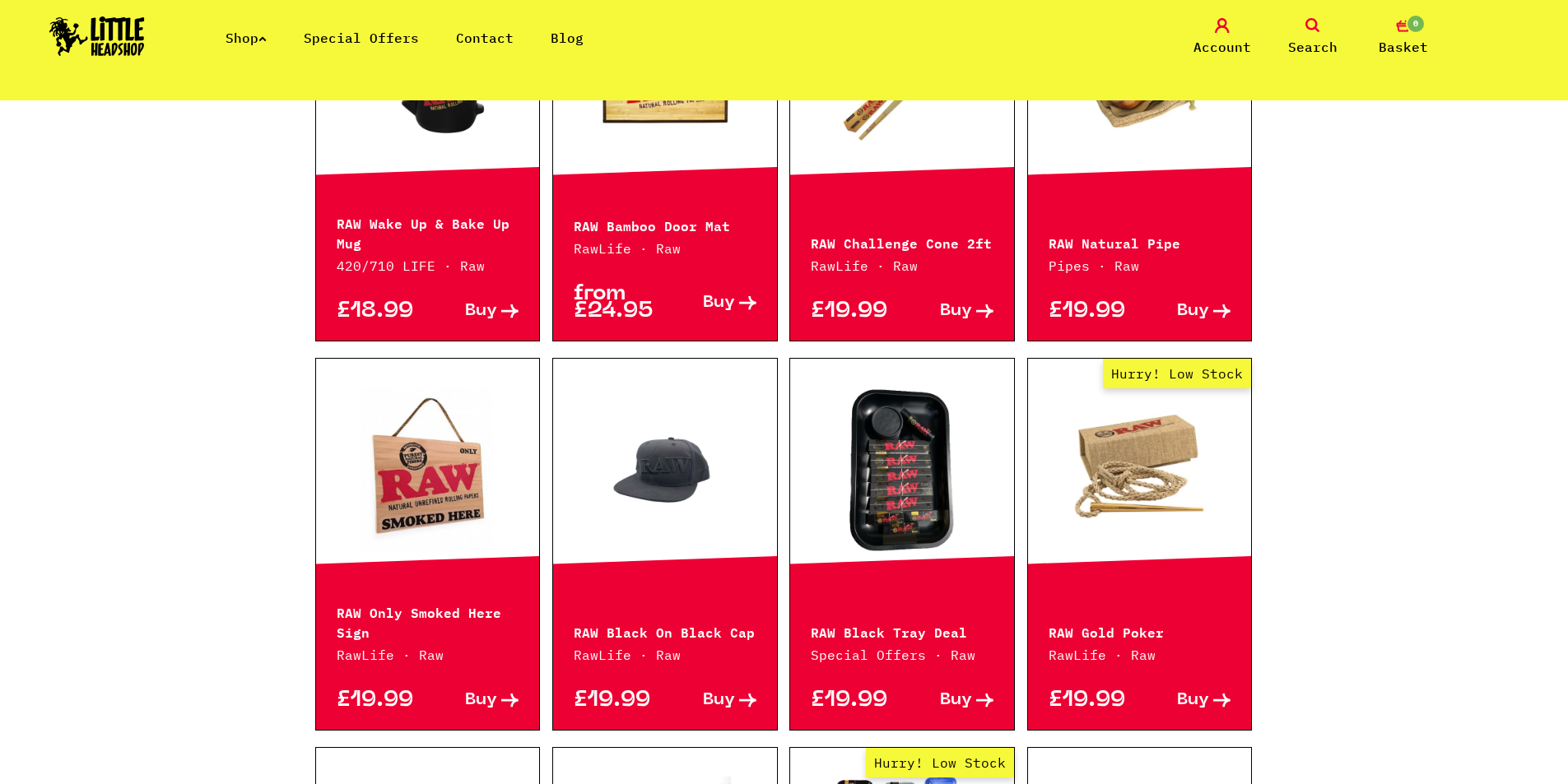
click at [390, 18] on div "Shop Special Offers Contact Blog Account Search 0 Basket" at bounding box center [784, 37] width 1568 height 75
click at [389, 41] on link "Special Offers" at bounding box center [361, 38] width 115 height 16
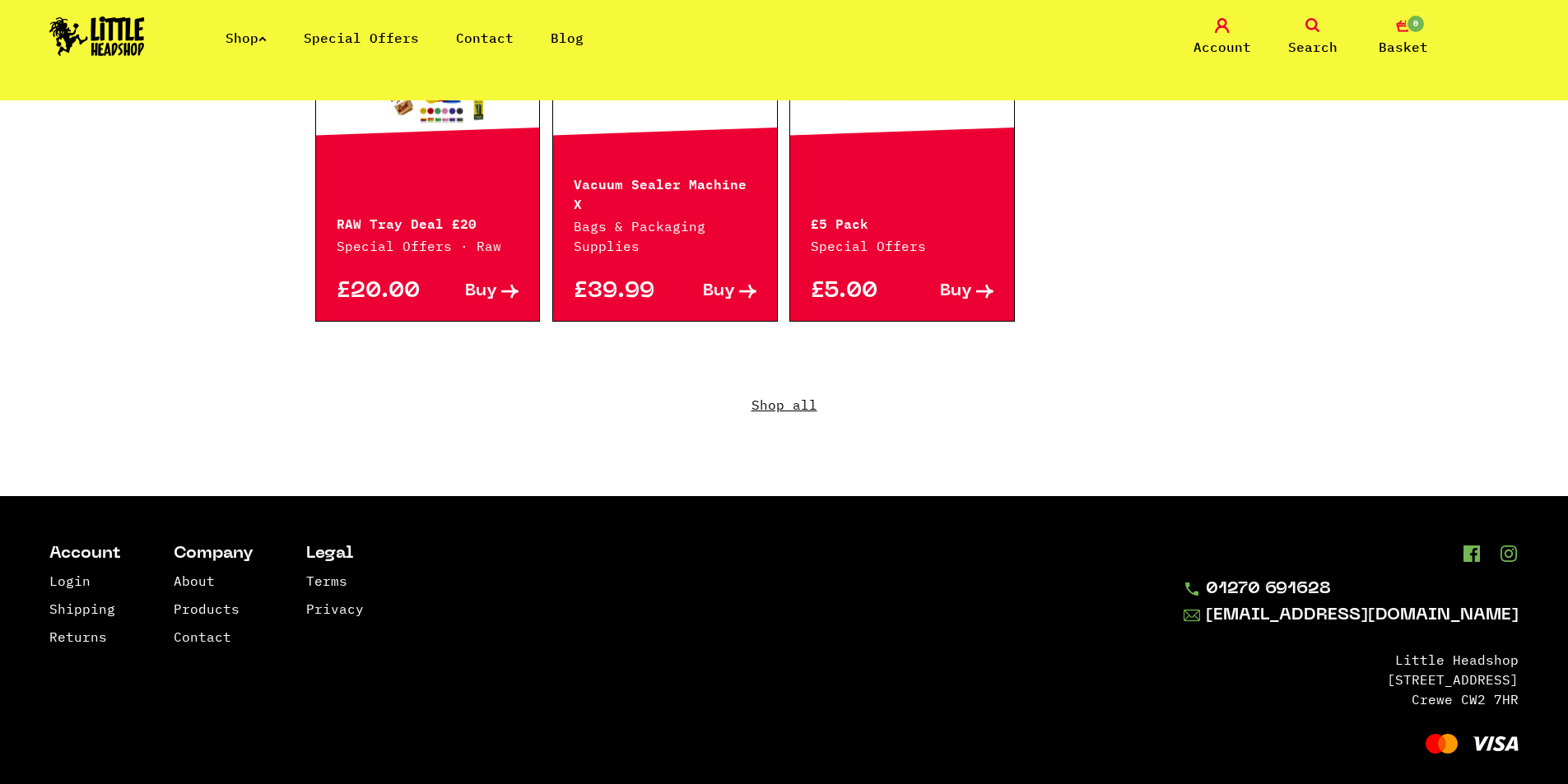
scroll to position [1267, 0]
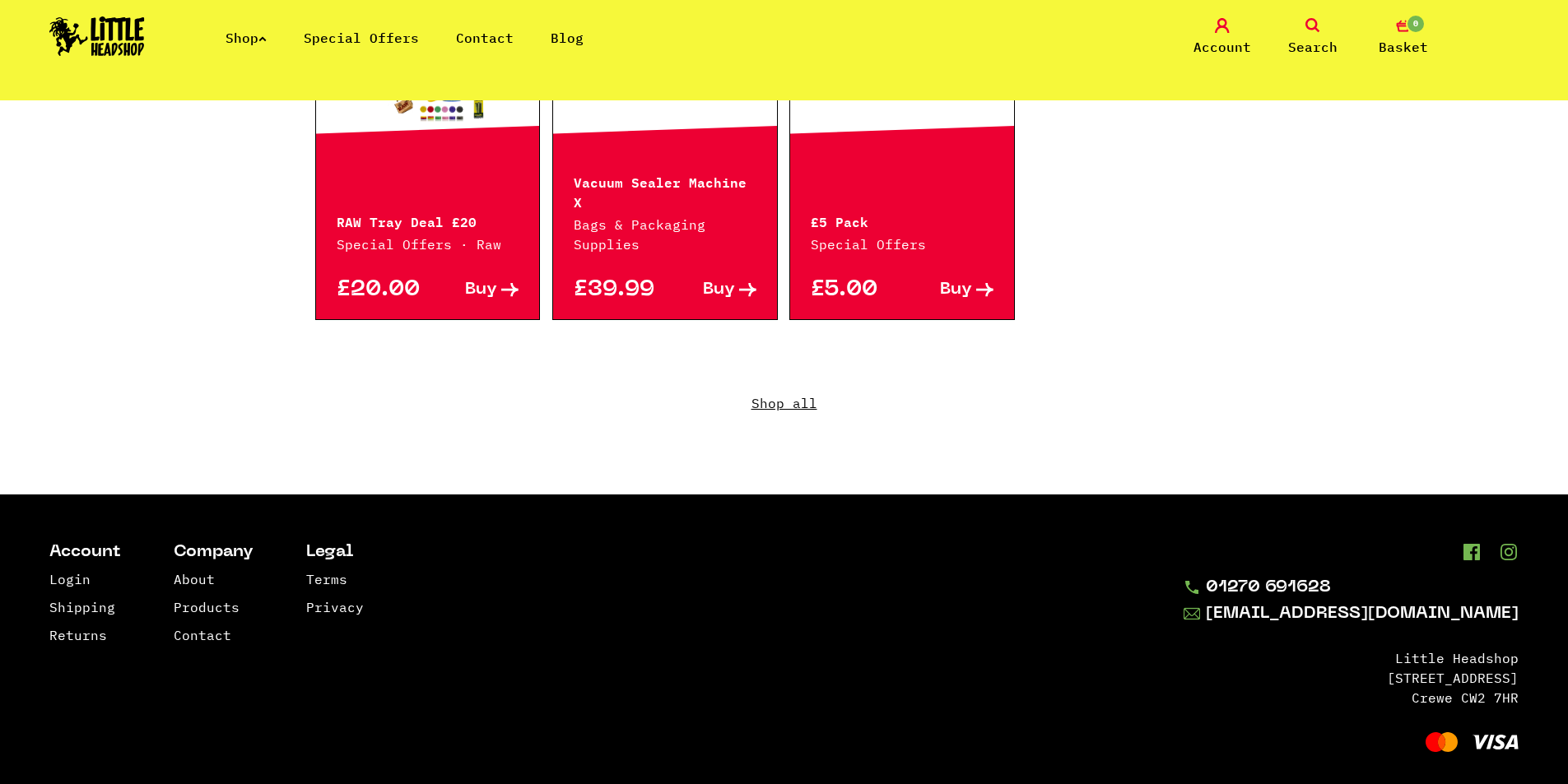
click at [772, 379] on link "Shop all" at bounding box center [784, 415] width 939 height 158
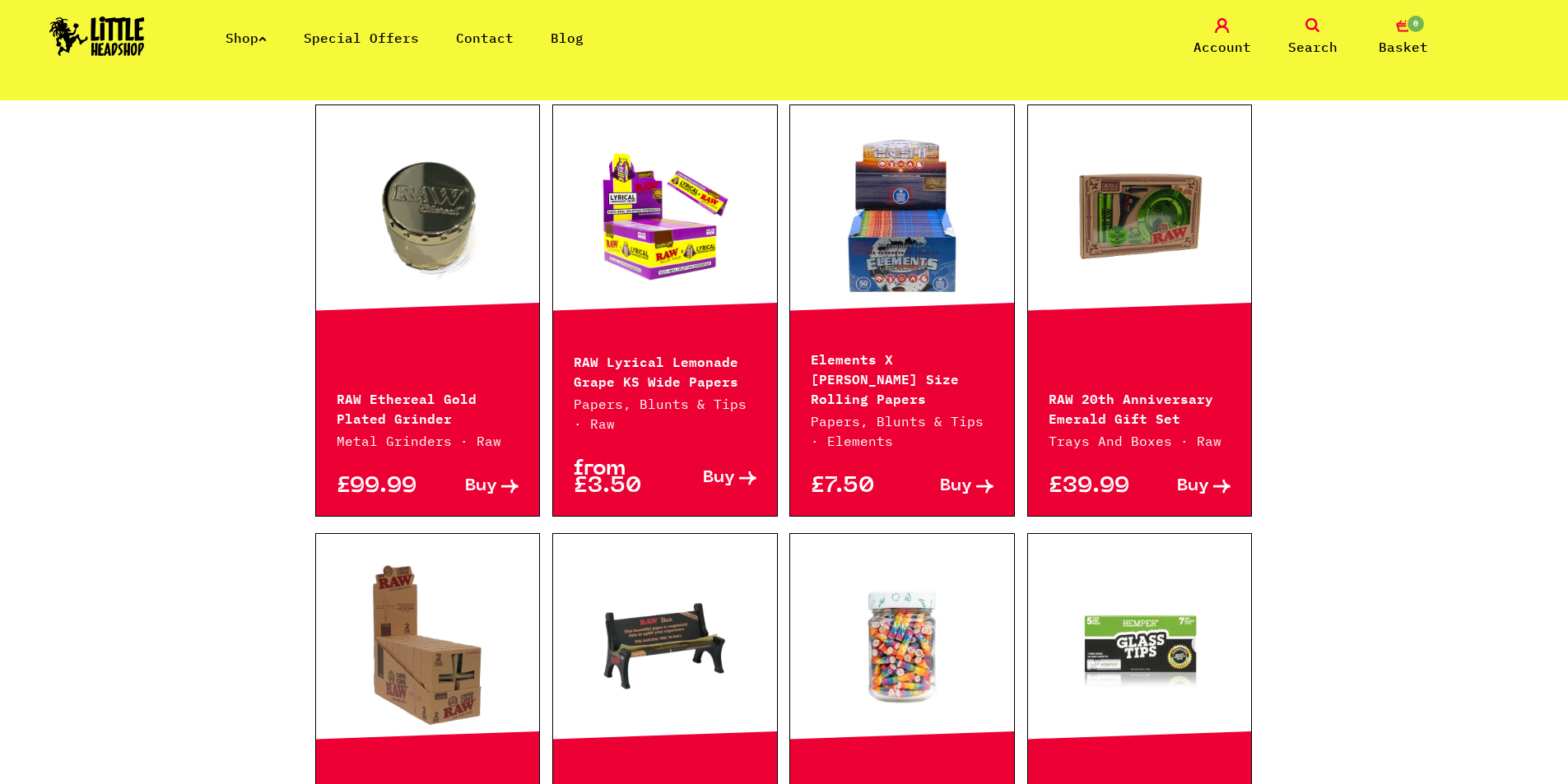
scroll to position [494, 0]
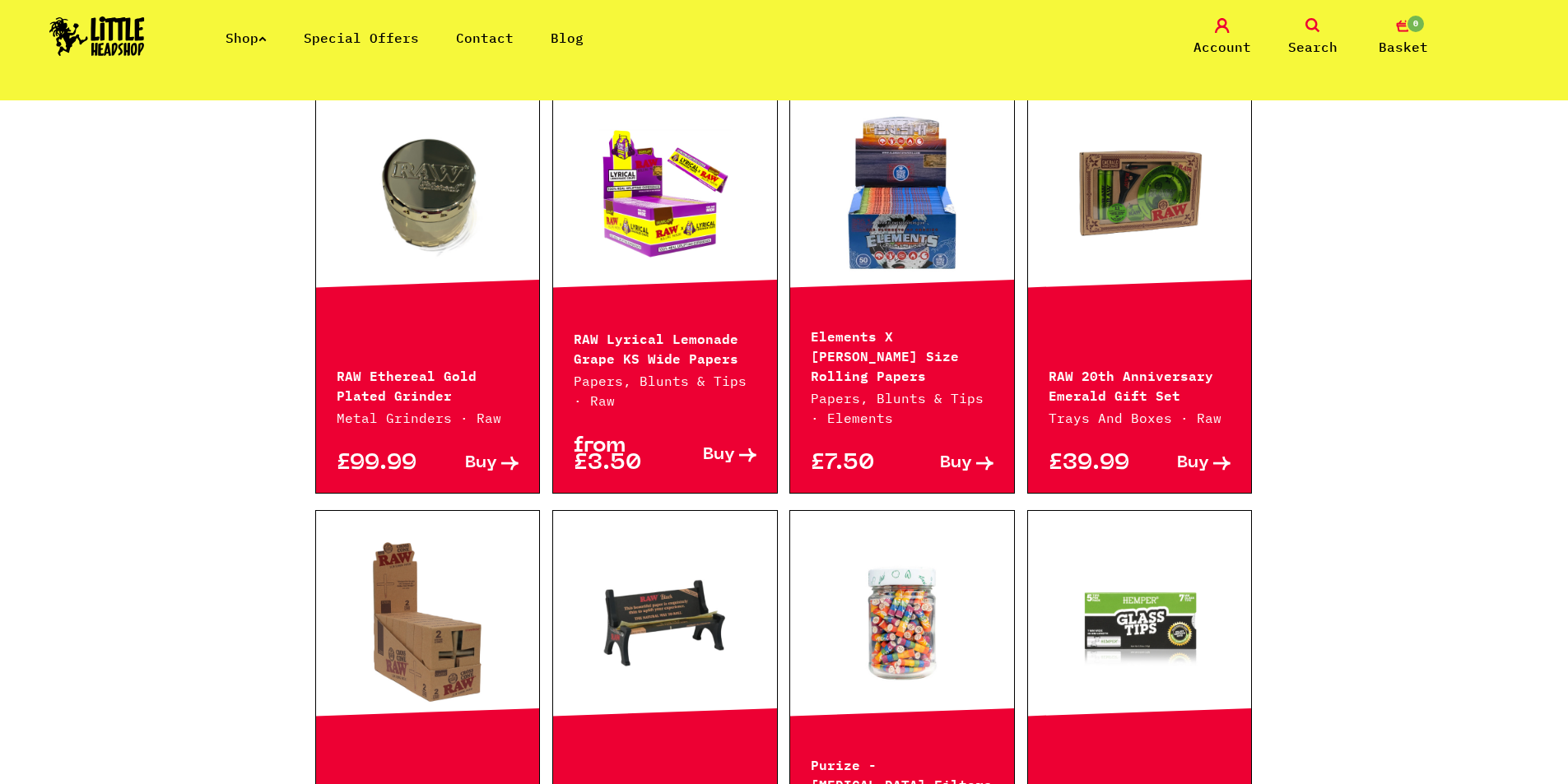
click at [915, 236] on link at bounding box center [902, 194] width 224 height 165
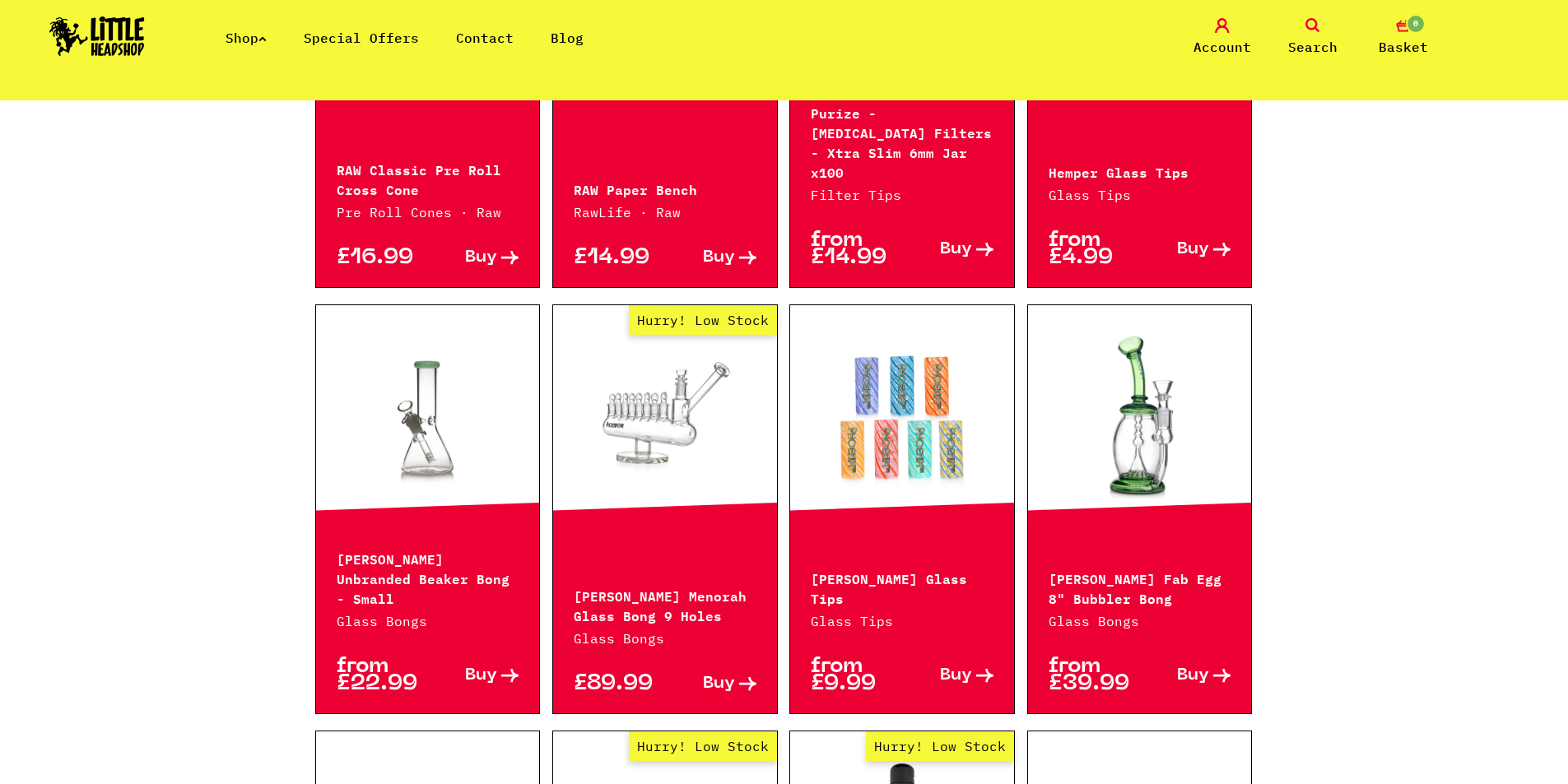
scroll to position [1152, 0]
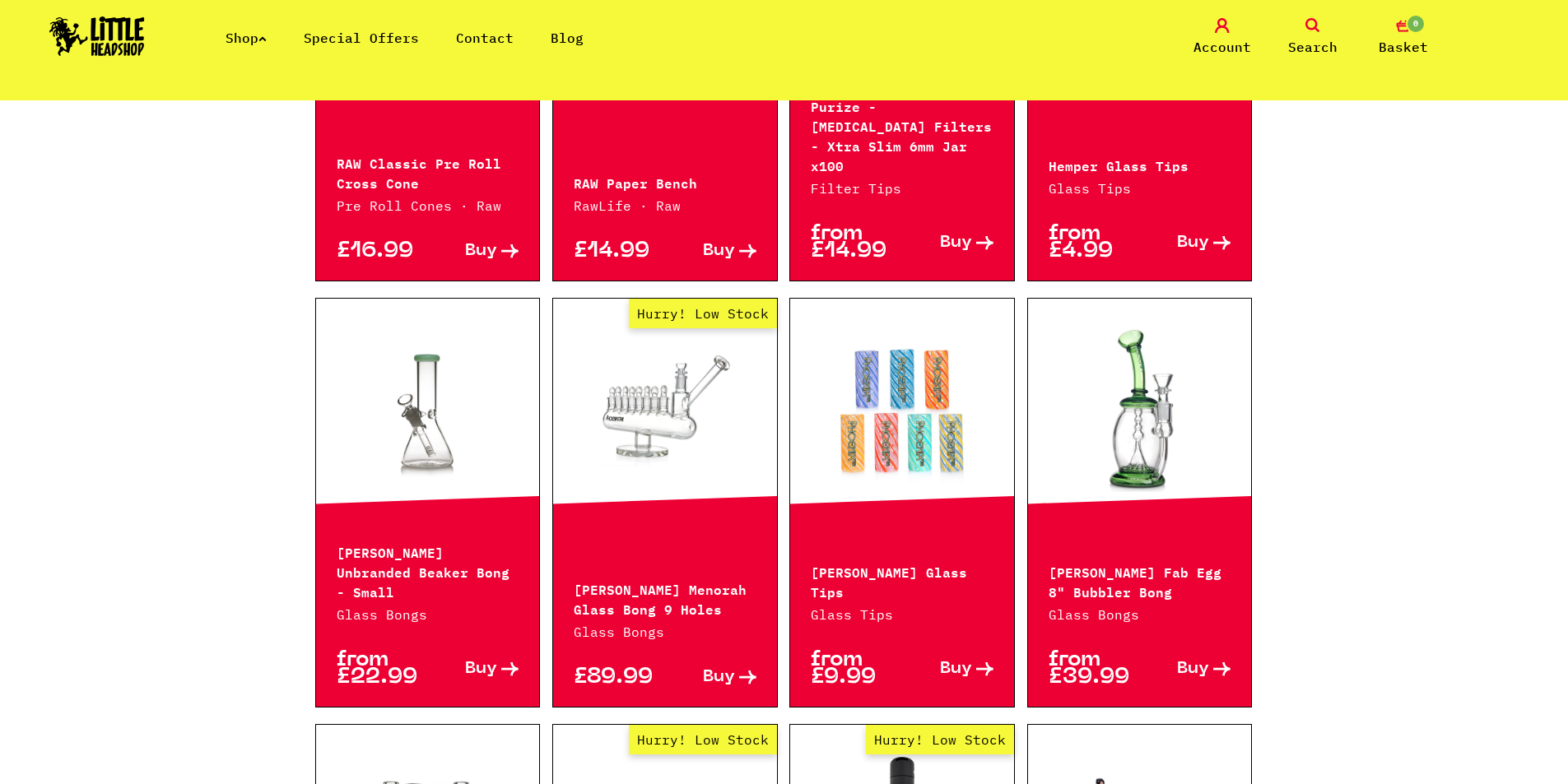
click at [910, 372] on link at bounding box center [902, 410] width 224 height 165
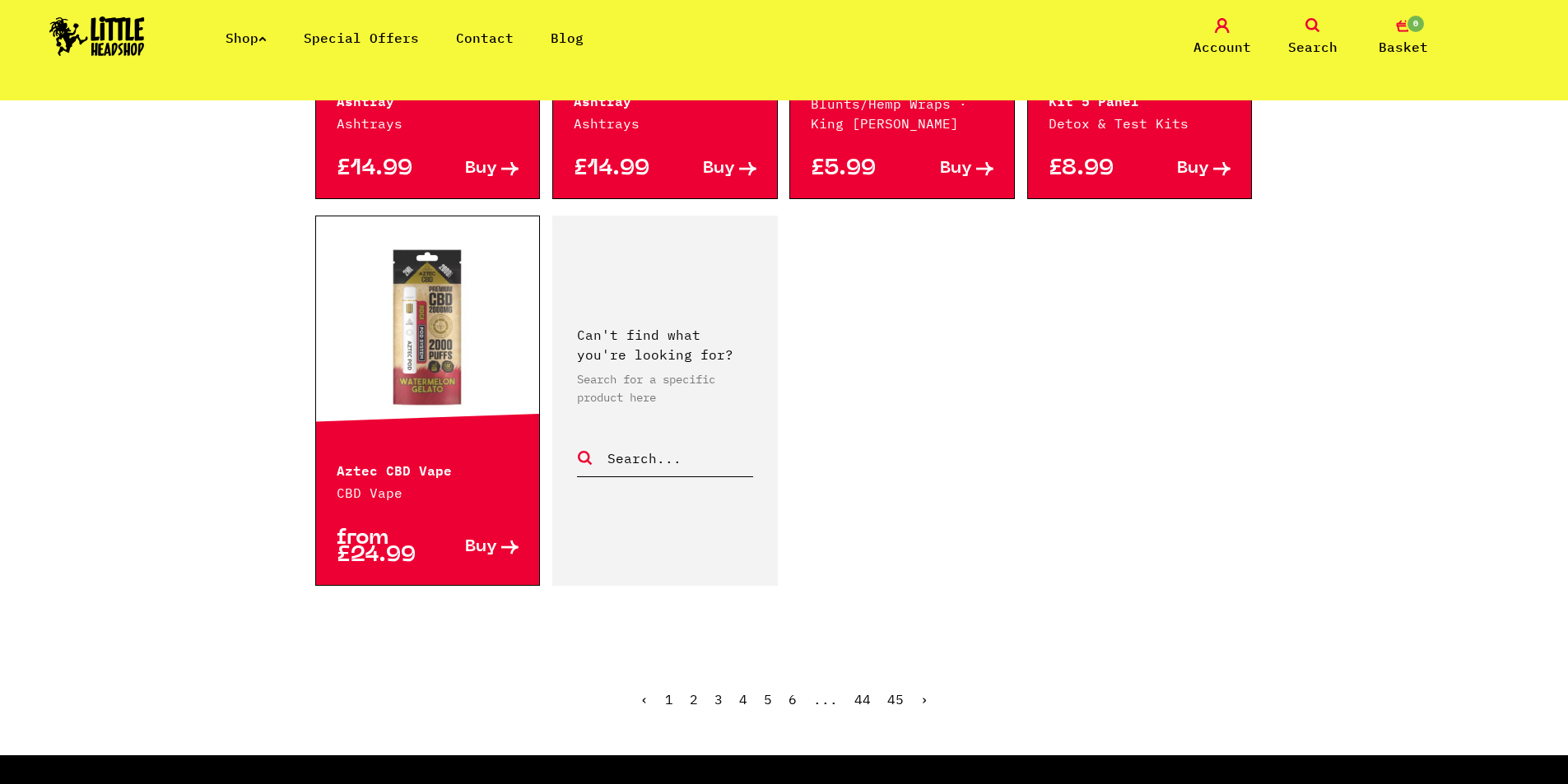
scroll to position [2551, 0]
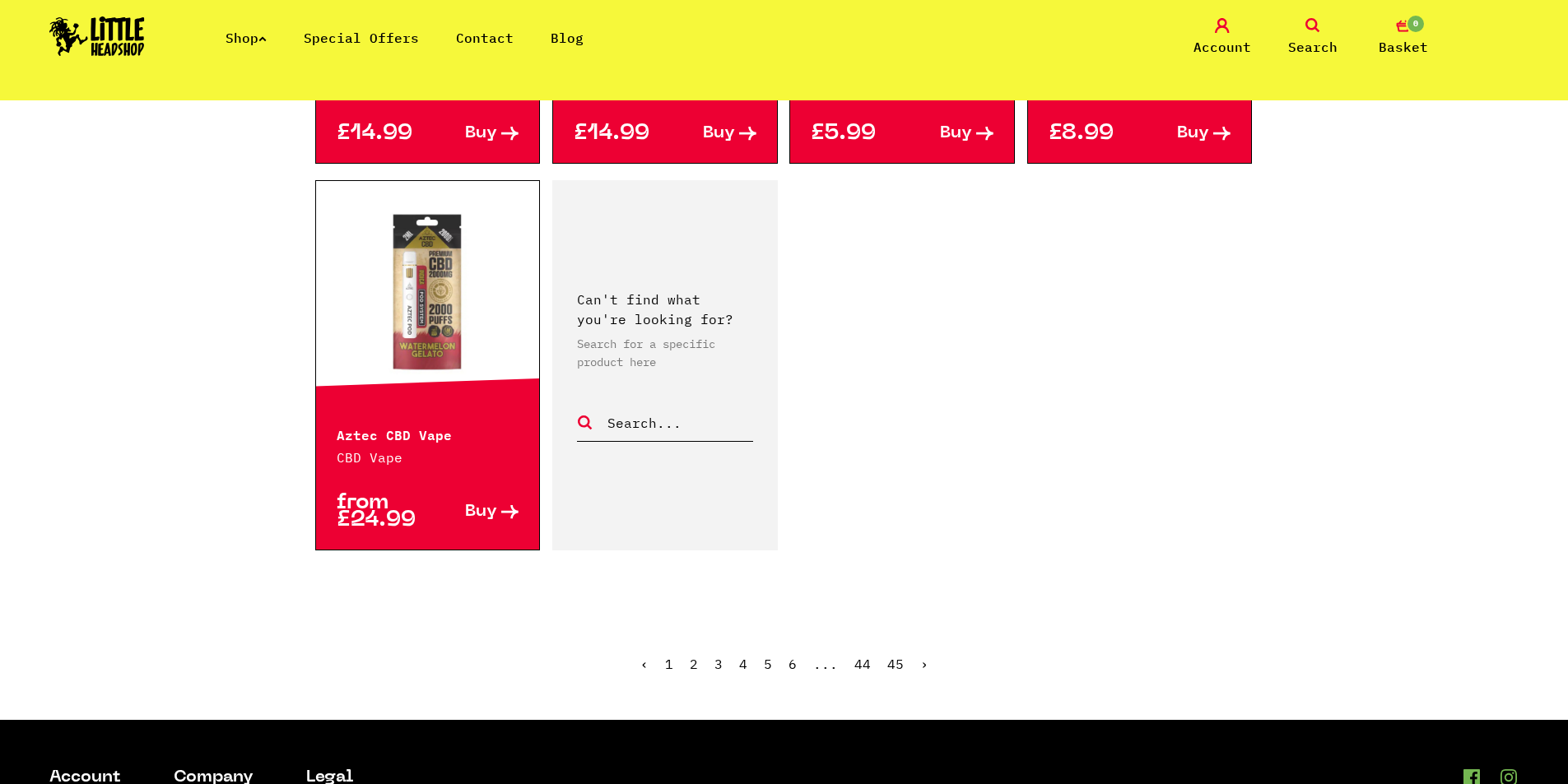
click at [695, 655] on link "2" at bounding box center [694, 664] width 8 height 16
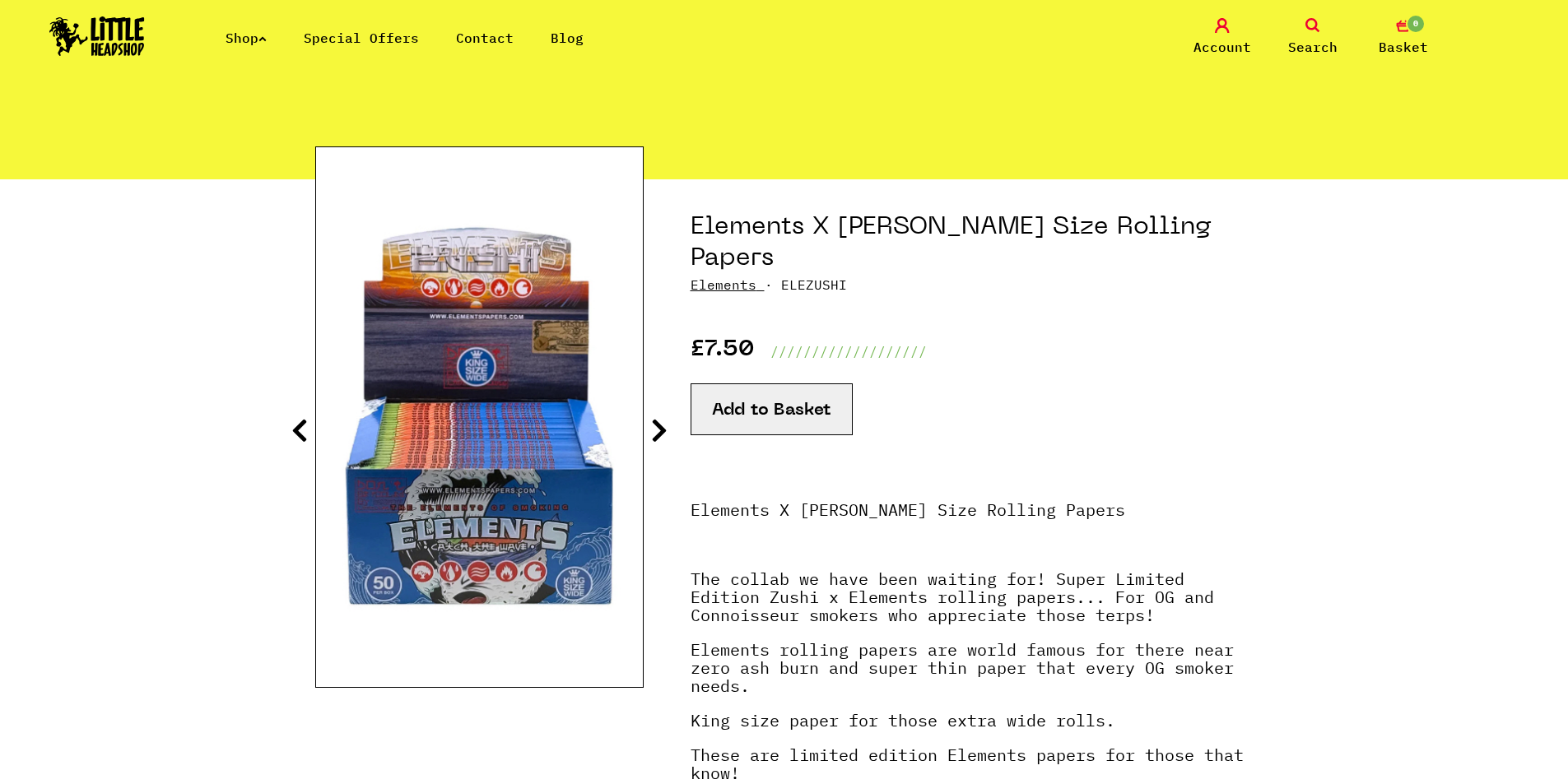
scroll to position [82, 0]
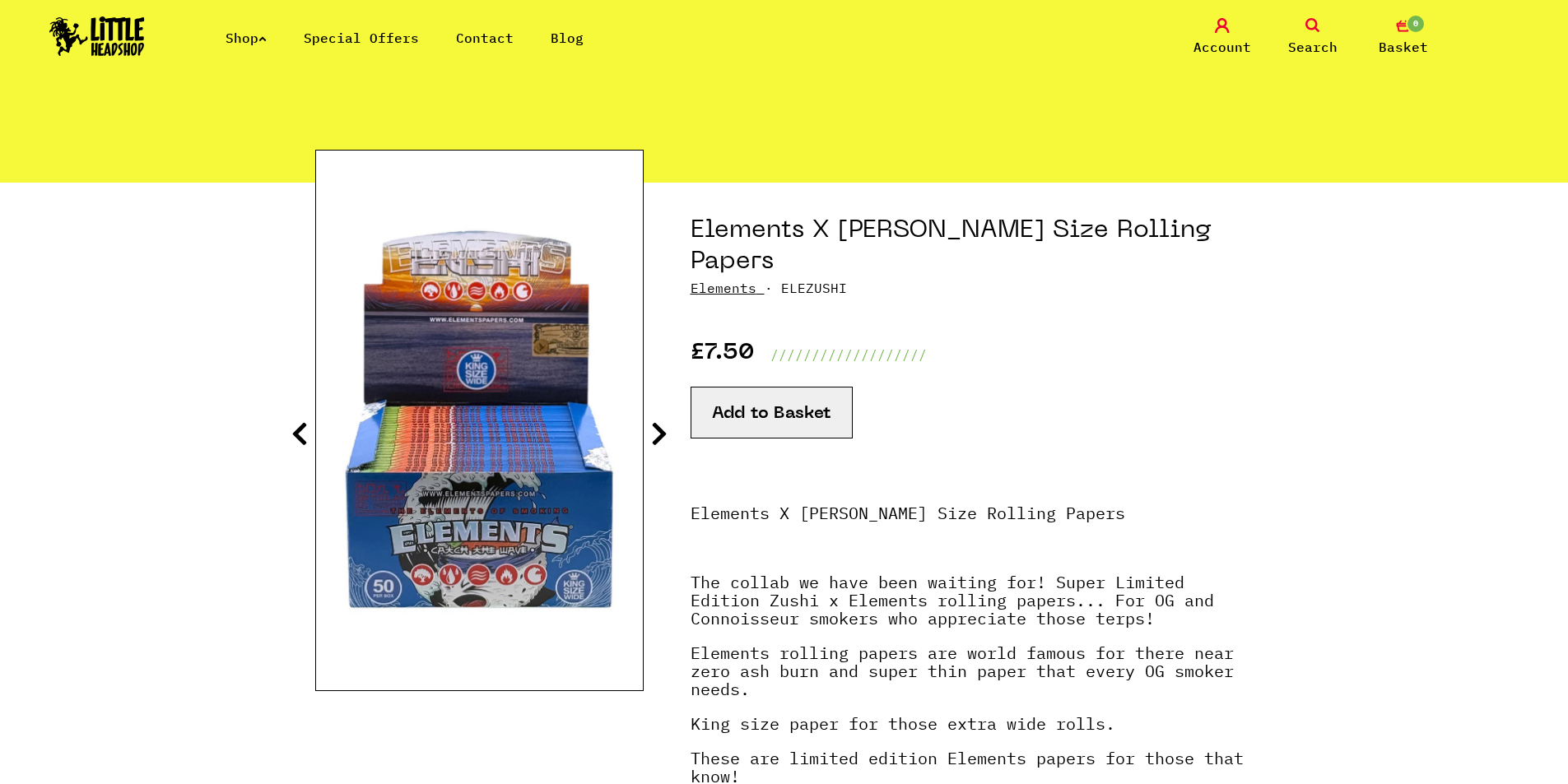
click at [660, 435] on icon at bounding box center [659, 434] width 16 height 26
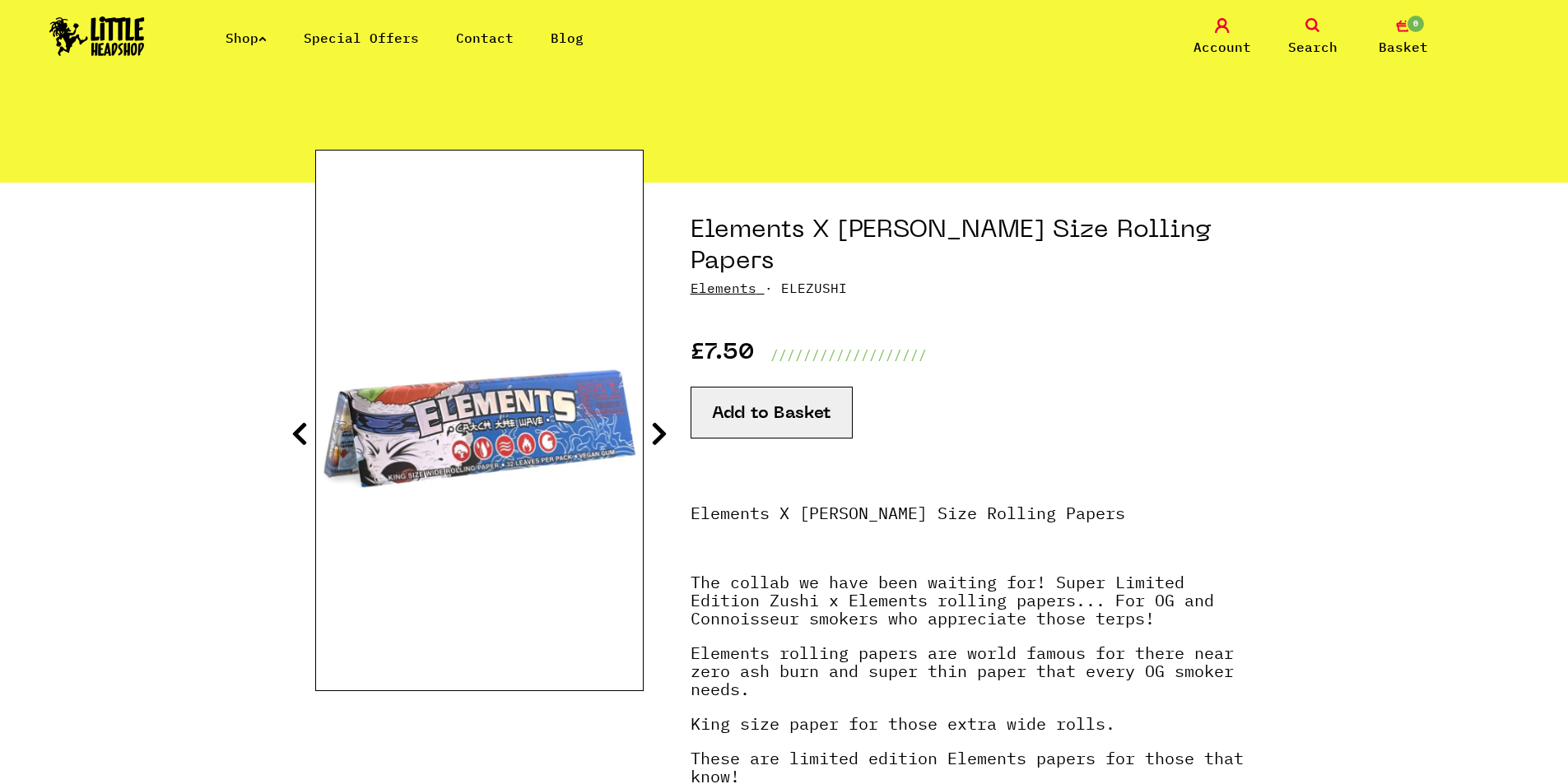
click at [660, 435] on icon at bounding box center [659, 434] width 16 height 26
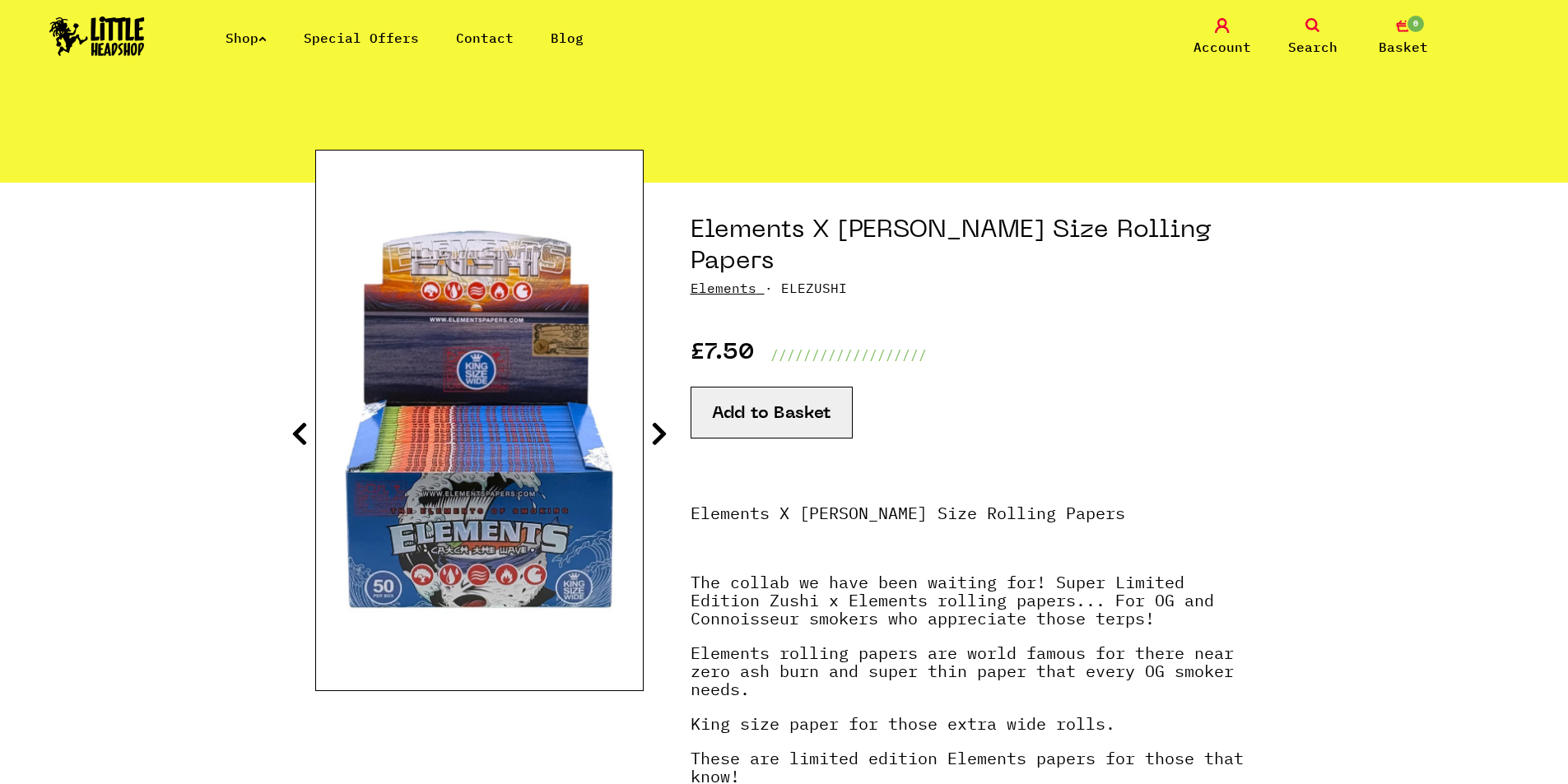
click at [660, 435] on icon at bounding box center [659, 434] width 16 height 26
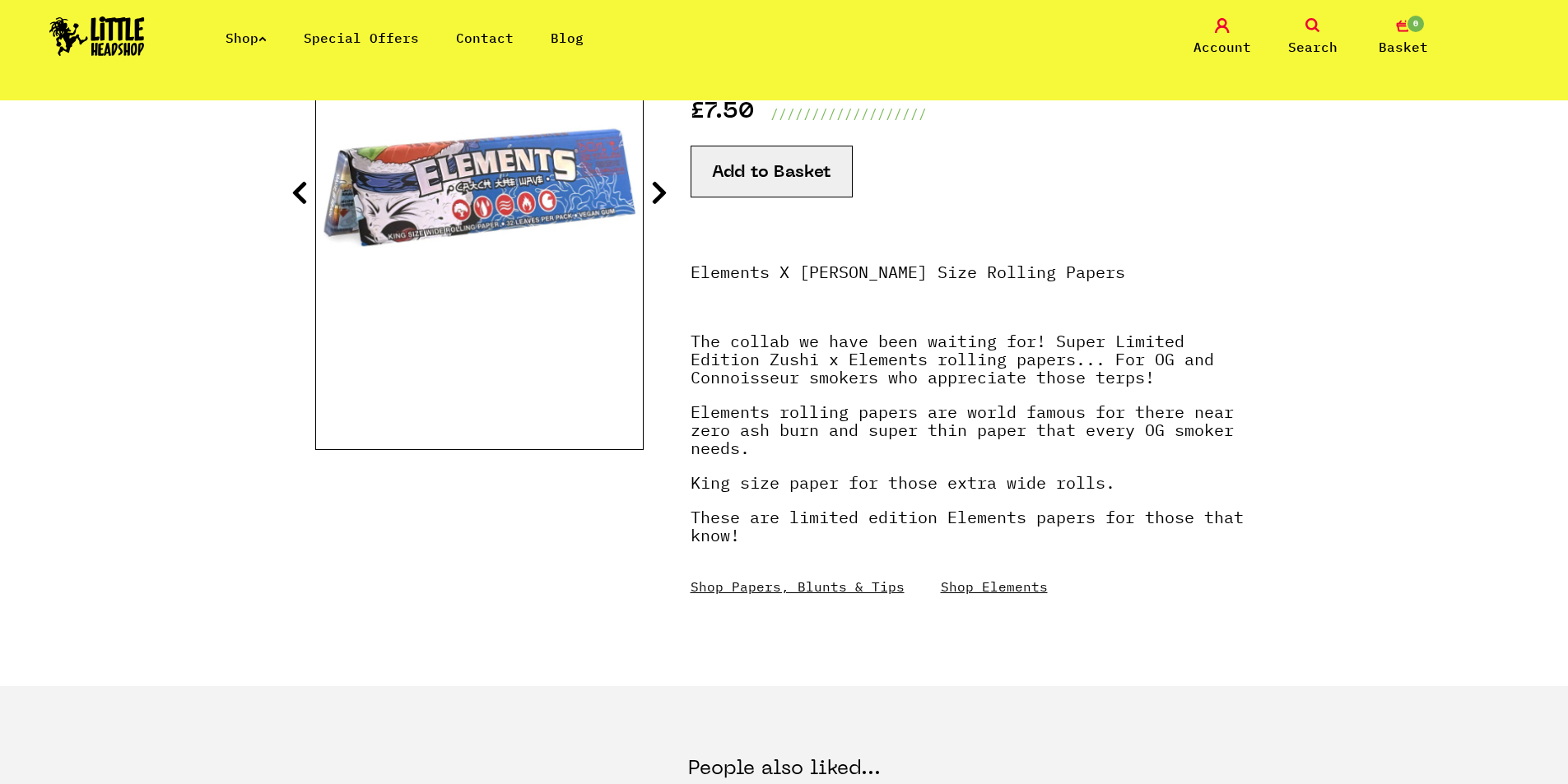
scroll to position [329, 0]
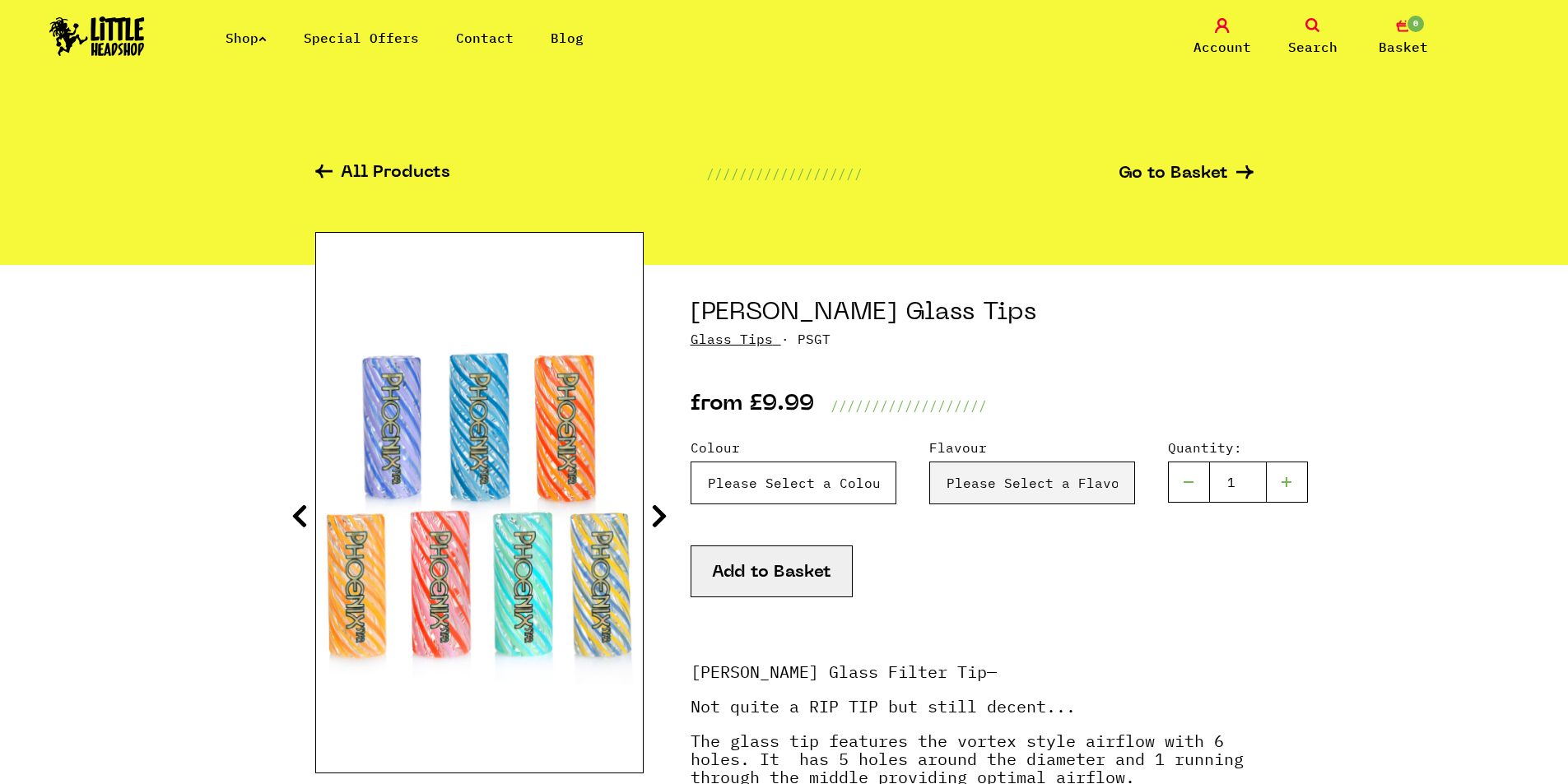
click at [819, 486] on select "Please Select a Colour Blue & Lilac - £9.99 Blue - £9.99 Orange & Red - £9.99 Y…" at bounding box center [793, 483] width 206 height 43
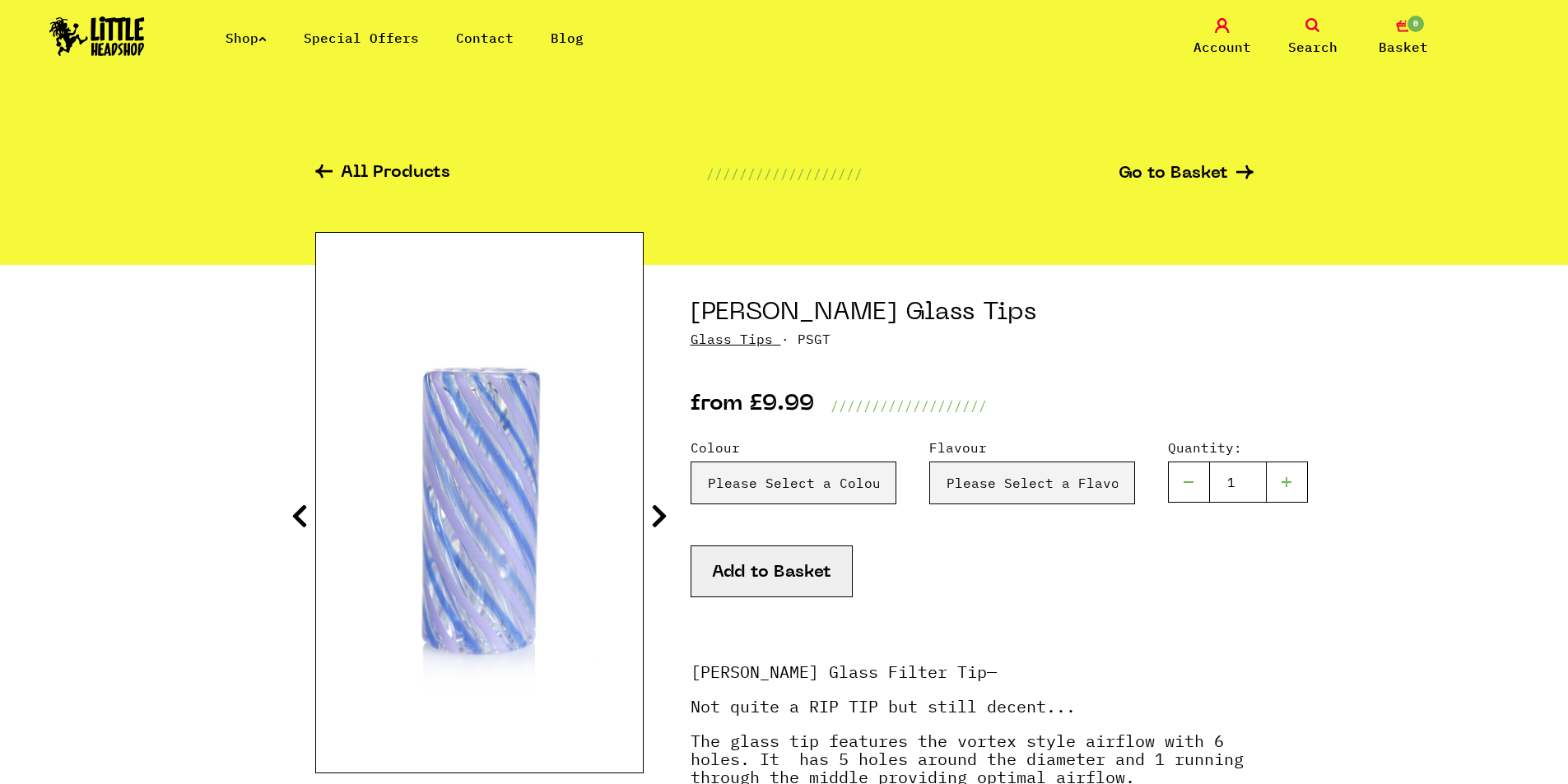
drag, startPoint x: 647, startPoint y: 522, endPoint x: 655, endPoint y: 513, distance: 12.0
click at [650, 518] on section at bounding box center [784, 649] width 939 height 768
click at [655, 513] on icon at bounding box center [659, 516] width 16 height 26
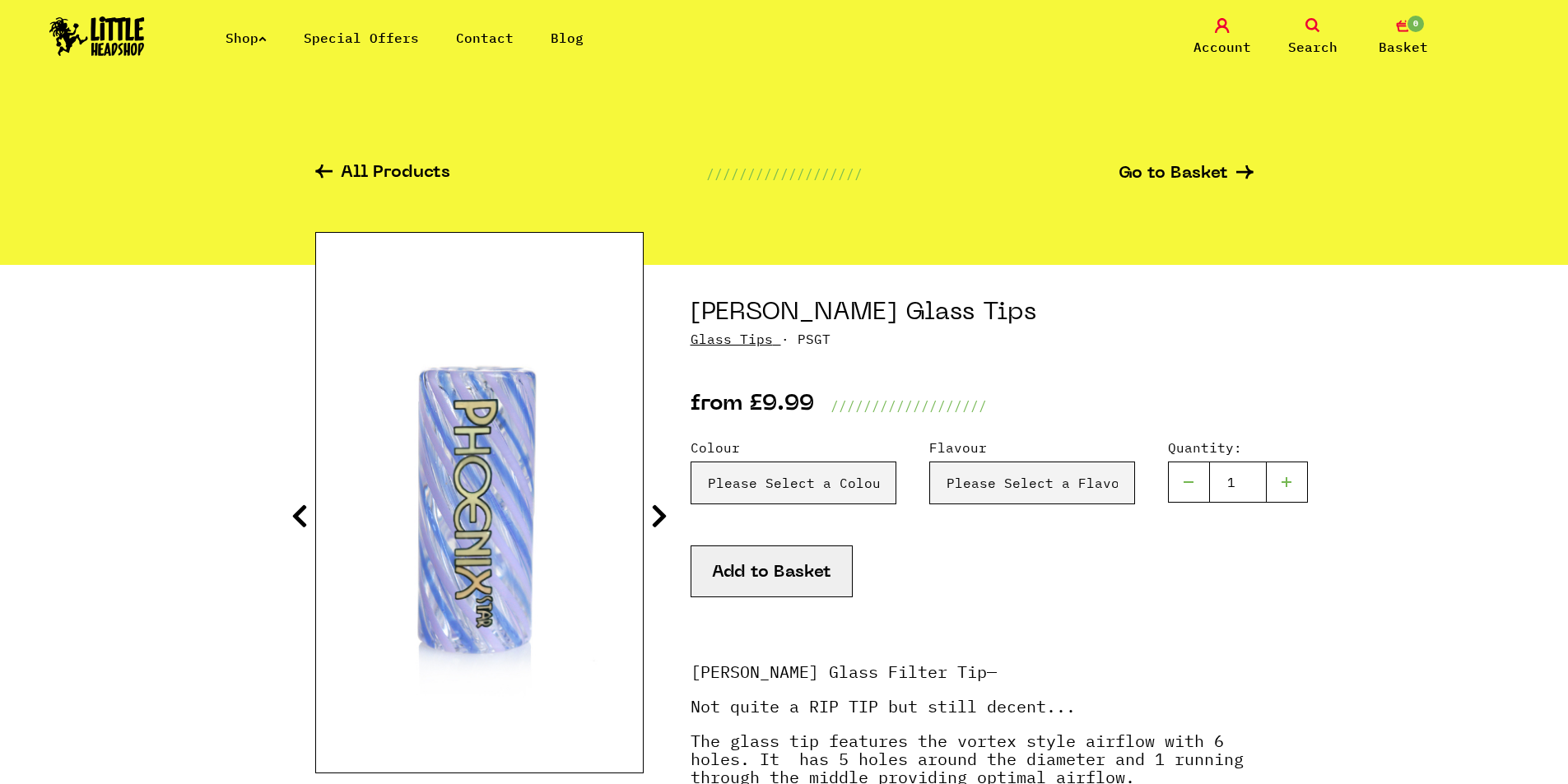
click at [655, 514] on icon at bounding box center [659, 516] width 16 height 26
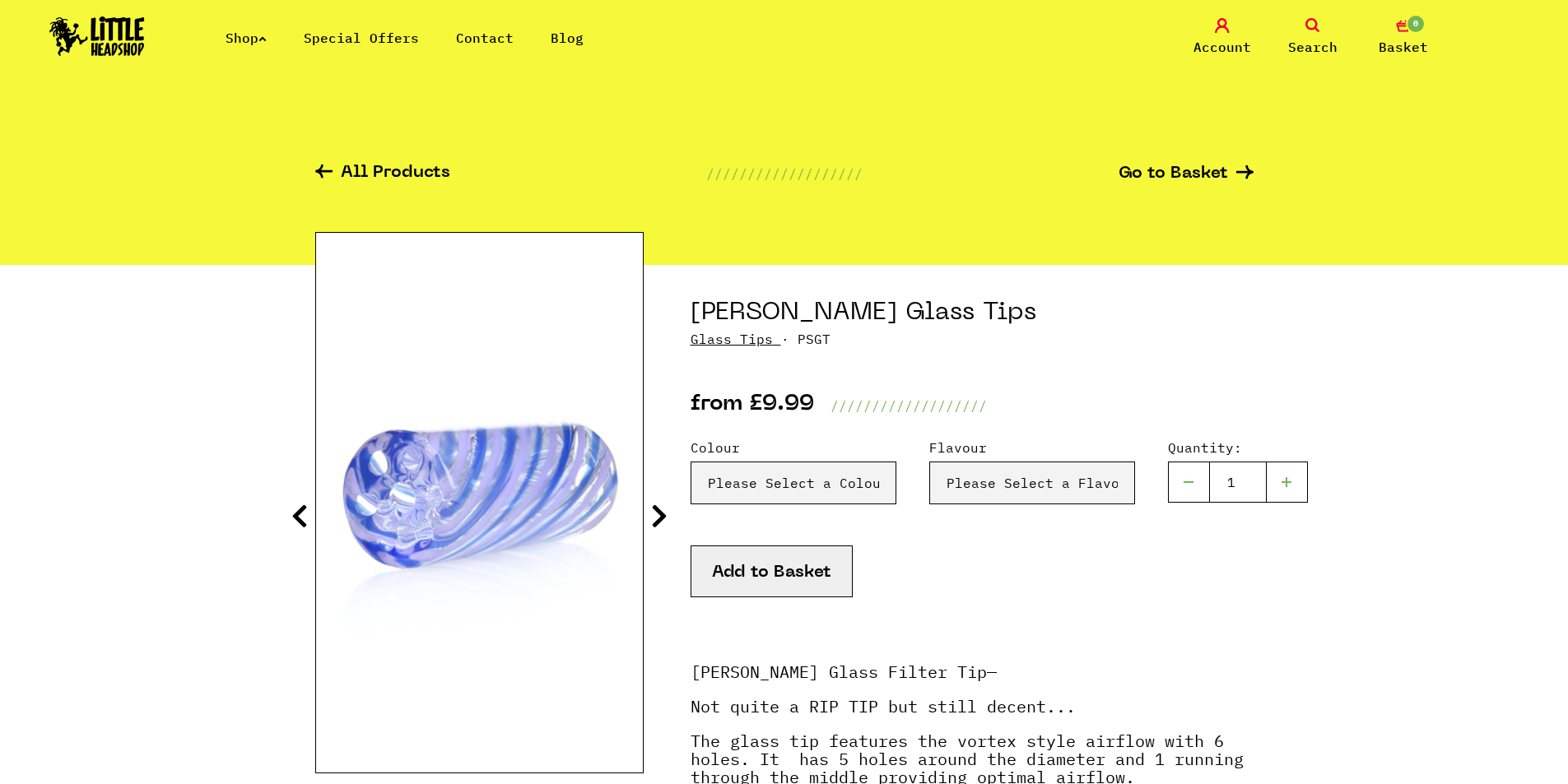
click at [649, 522] on section at bounding box center [784, 649] width 939 height 768
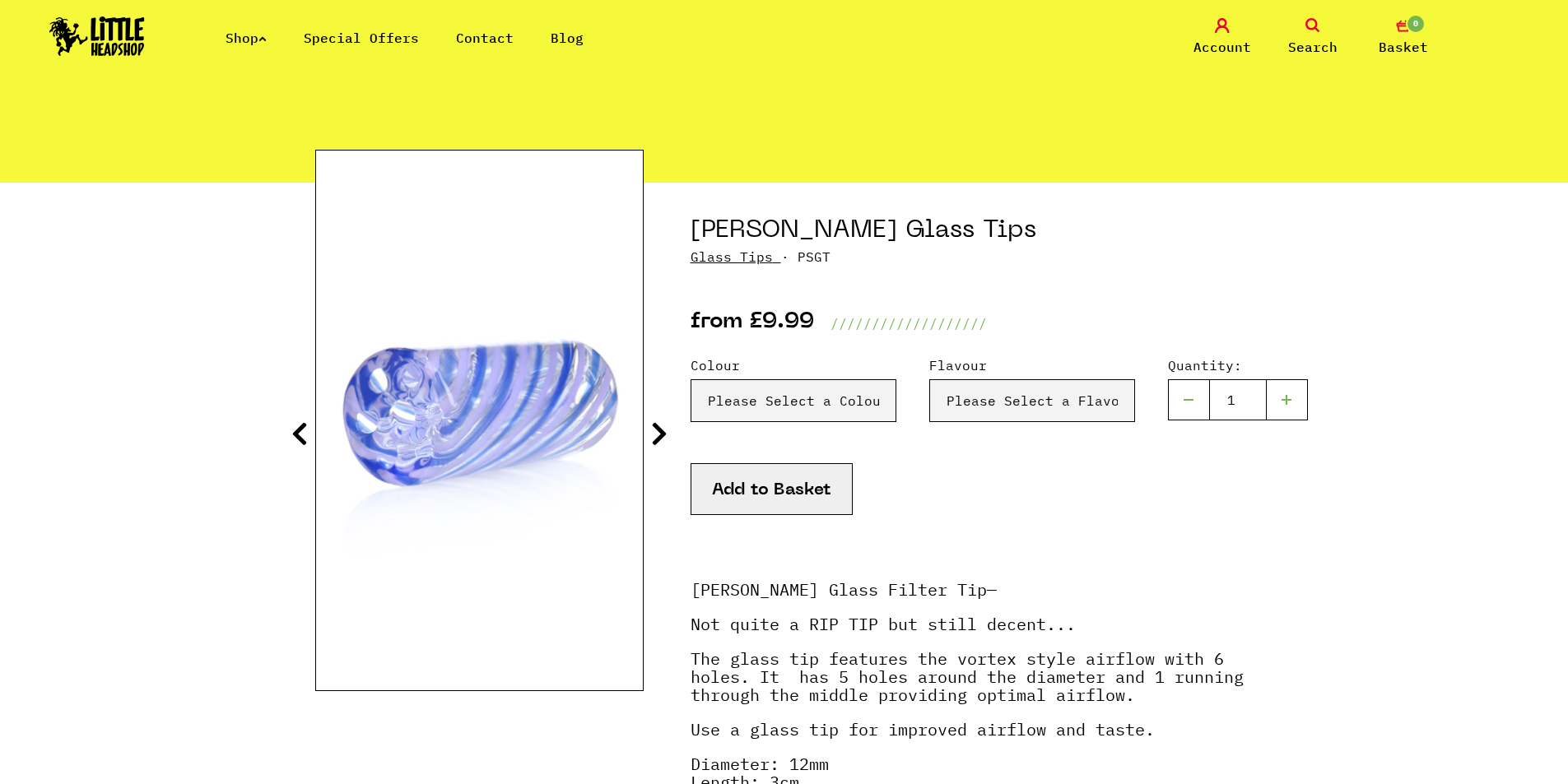
scroll to position [165, 0]
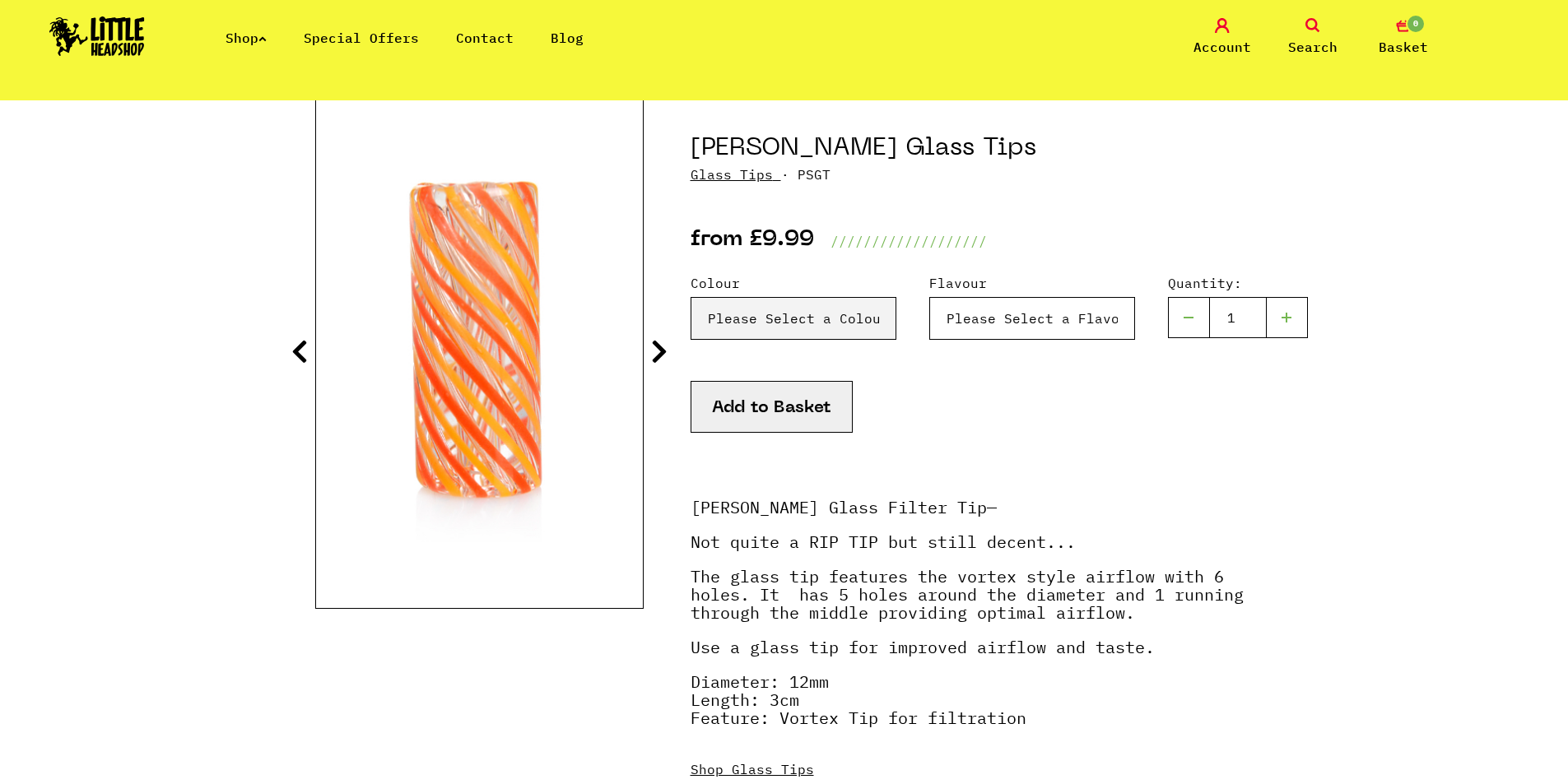
click at [1036, 325] on select "Please Select a Flavour Turqouise - £9.99" at bounding box center [1033, 318] width 206 height 43
click at [959, 477] on form "Colour Please Select a Colour Blue & Lilac - £9.99 Blue - £9.99 Orange & Red - …" at bounding box center [972, 377] width 563 height 209
click at [989, 320] on select "Please Select a Flavour Turqouise - £9.99" at bounding box center [1033, 318] width 206 height 43
select select "2014"
click at [930, 297] on select "Please Select a Flavour Turqouise - £9.99" at bounding box center [1033, 318] width 206 height 43
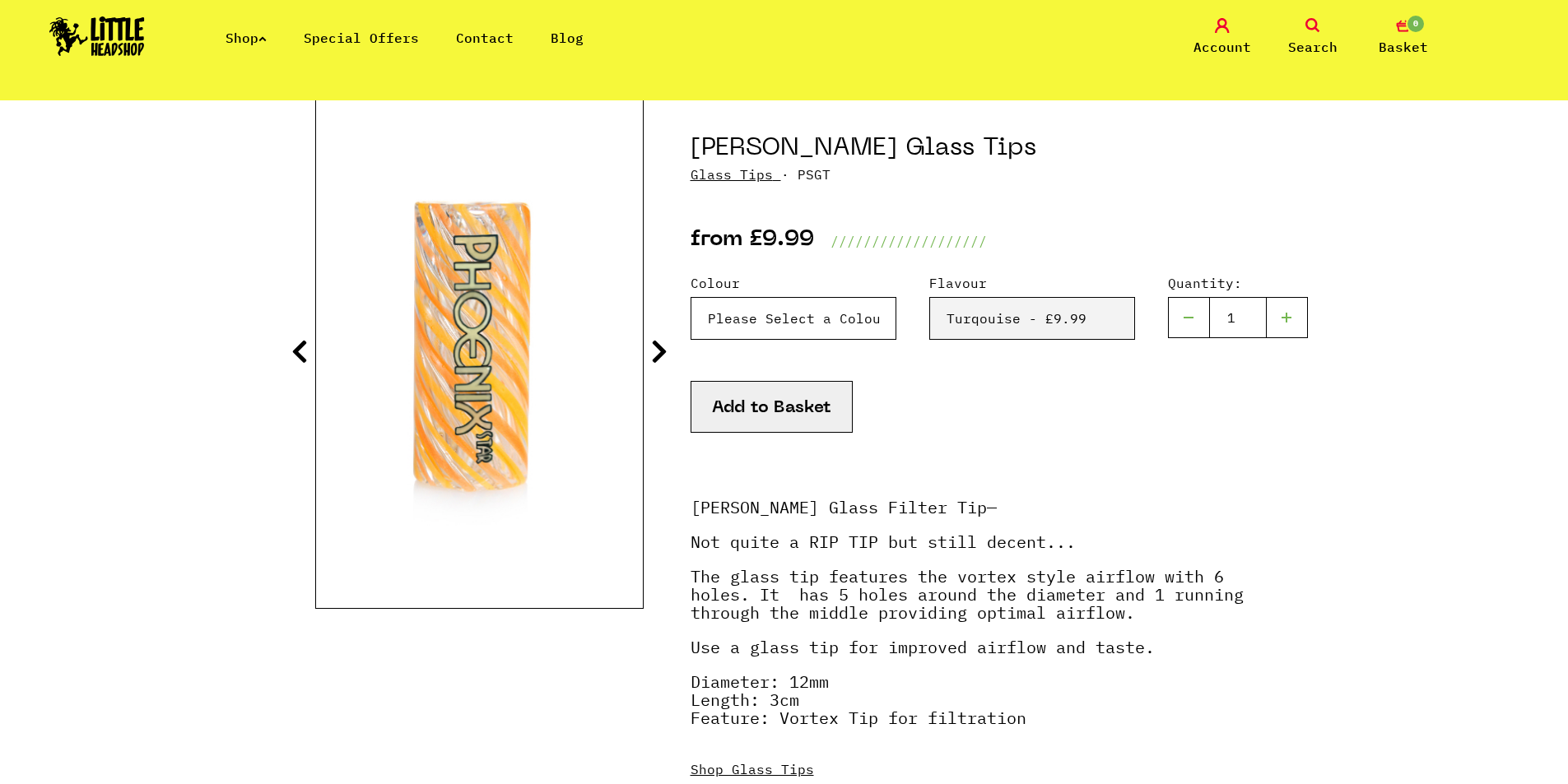
click at [750, 309] on select "Please Select a Colour Blue & Lilac - £9.99 Blue - £9.99 Orange & Red - £9.99 Y…" at bounding box center [793, 318] width 206 height 43
click at [954, 453] on div "Add to Basket" at bounding box center [972, 427] width 563 height 93
click at [747, 331] on select "Please Select a Colour Blue & Lilac - £9.99 Blue - £9.99 Orange & Red - £9.99 Y…" at bounding box center [793, 318] width 206 height 43
select select "2009"
click at [690, 297] on select "Please Select a Colour Blue & Lilac - £9.99 Blue - £9.99 Orange & Red - £9.99 Y…" at bounding box center [793, 318] width 206 height 43
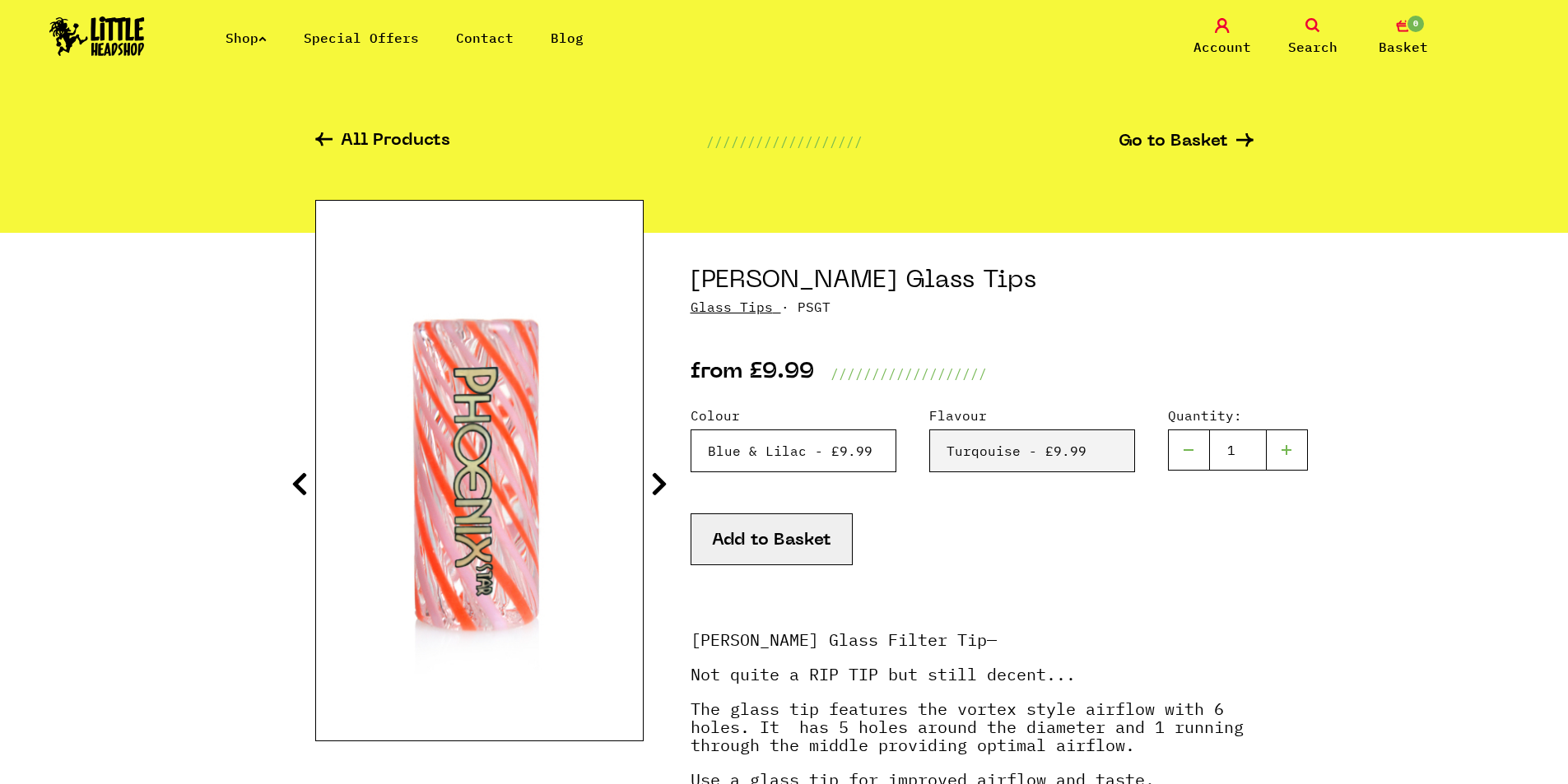
scroll to position [0, 0]
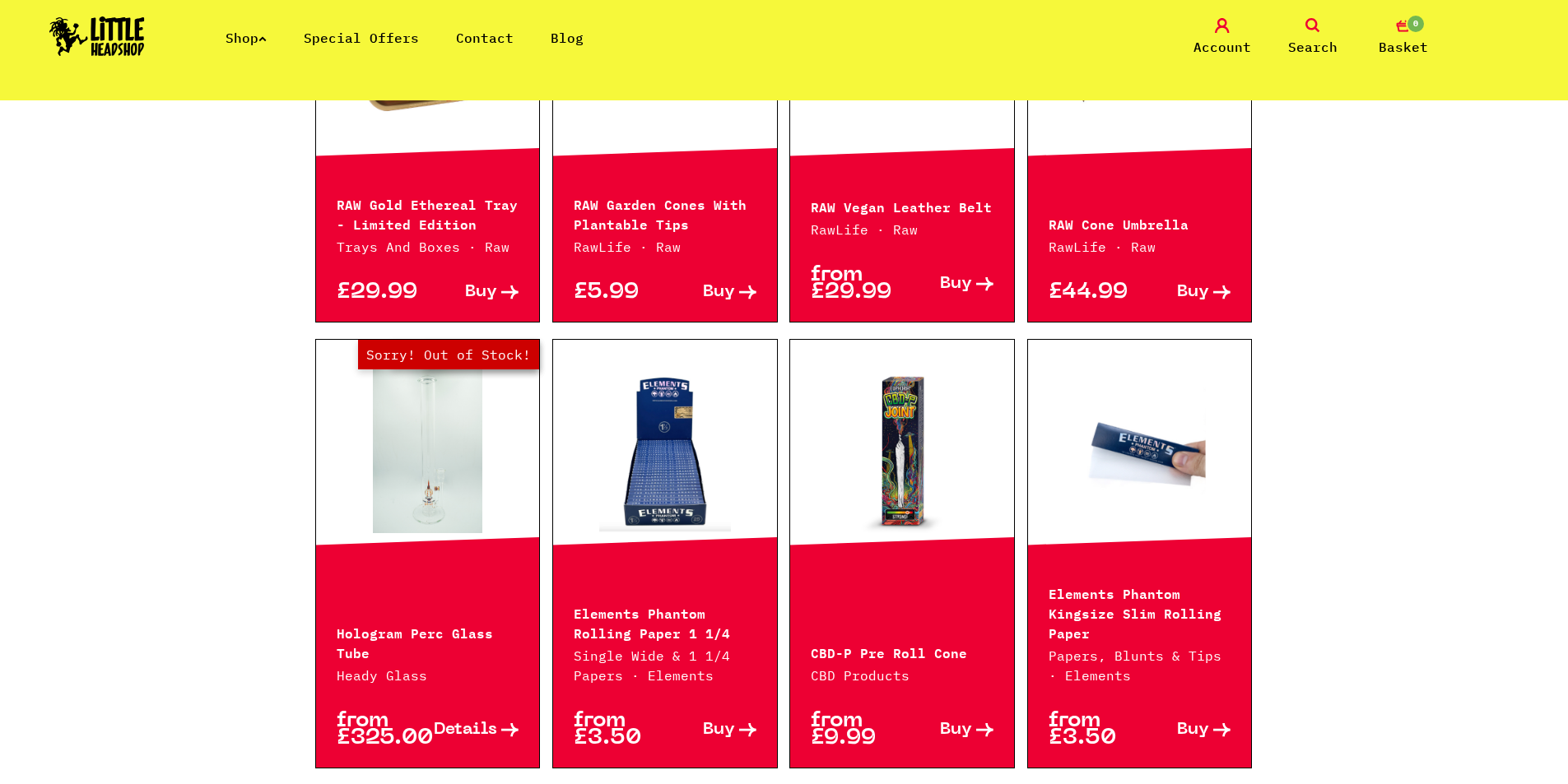
scroll to position [1892, 0]
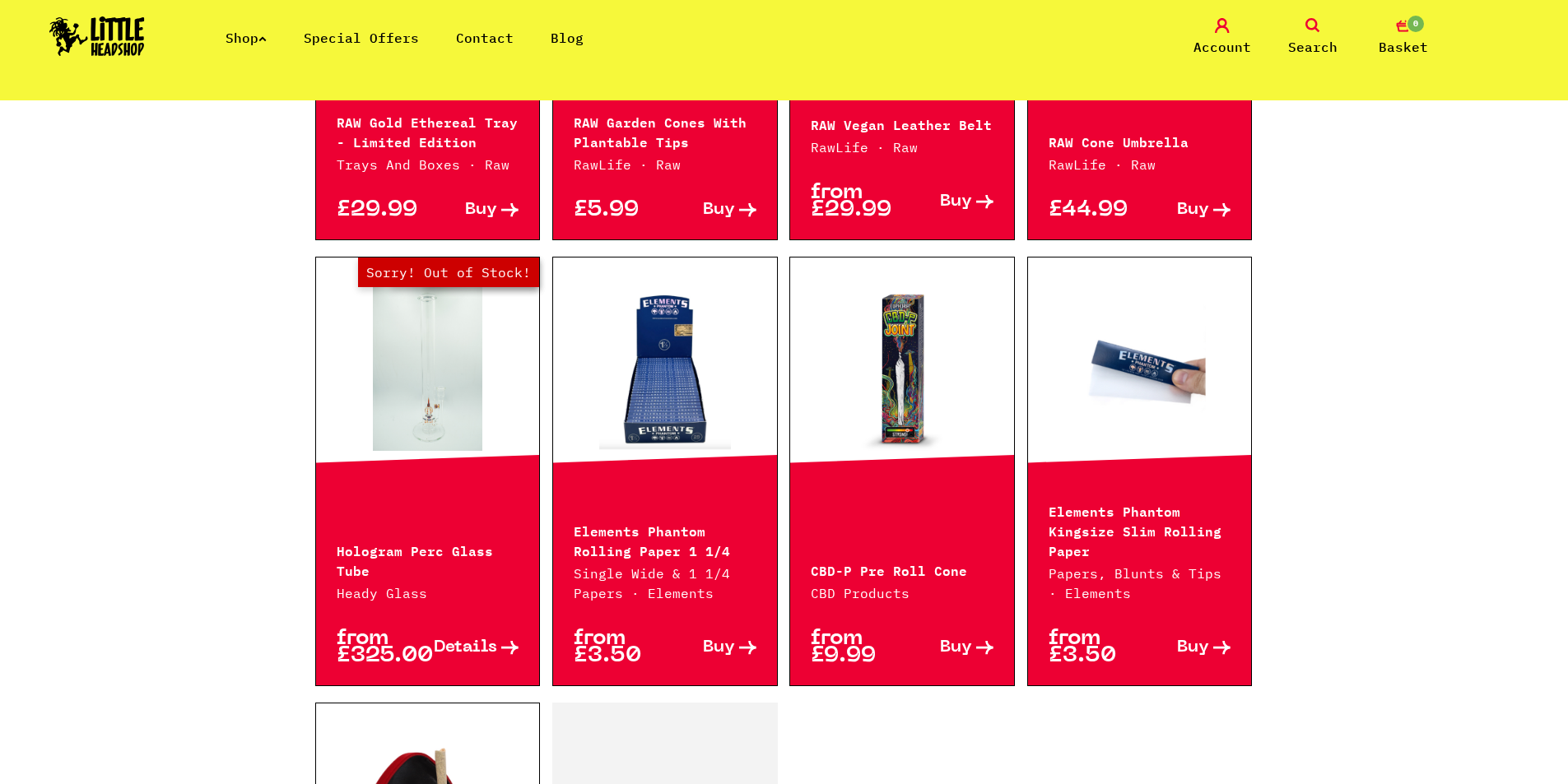
click at [1103, 391] on link at bounding box center [1140, 369] width 224 height 165
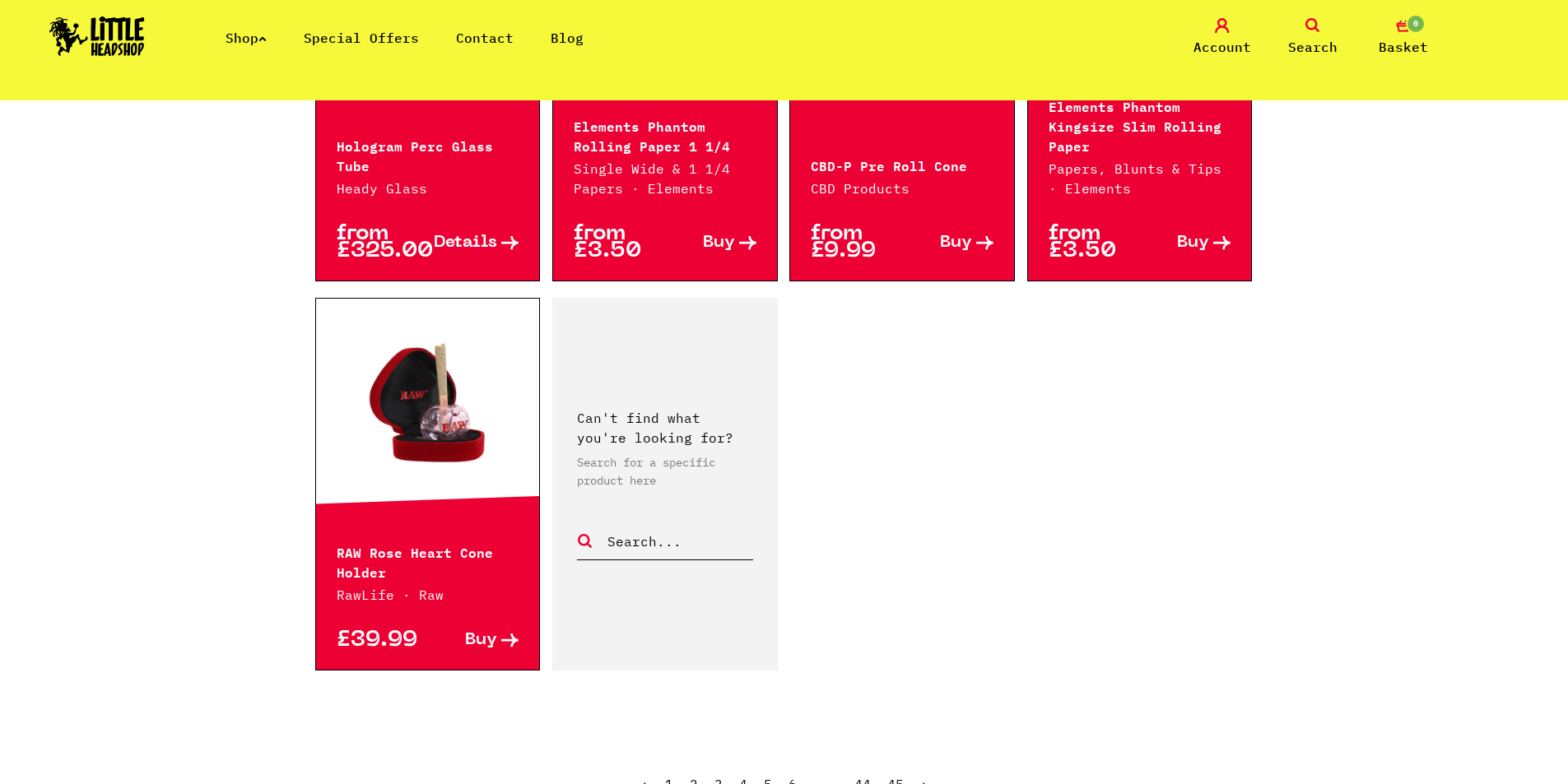
scroll to position [2386, 0]
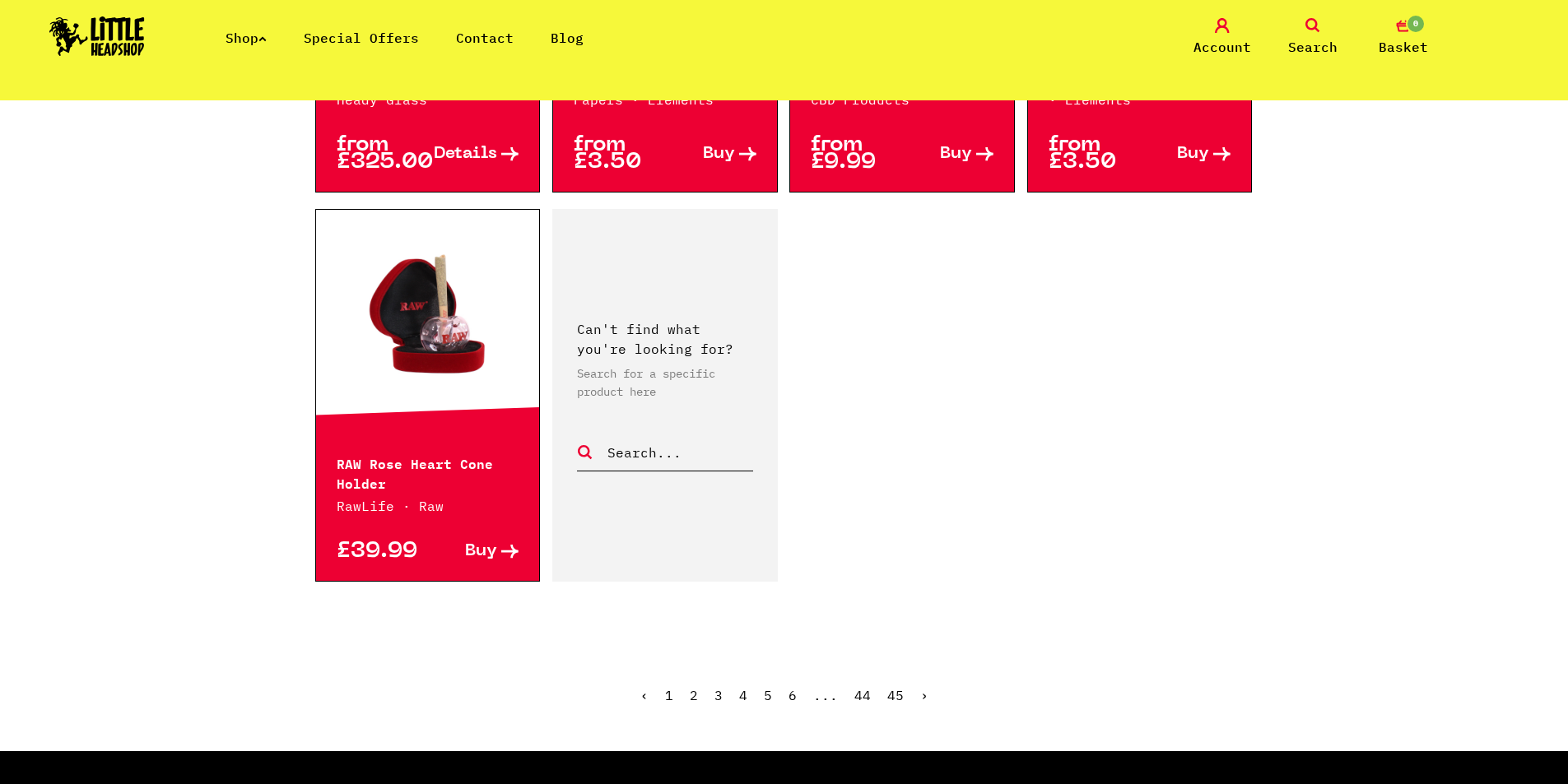
click at [894, 687] on link "45" at bounding box center [896, 695] width 16 height 16
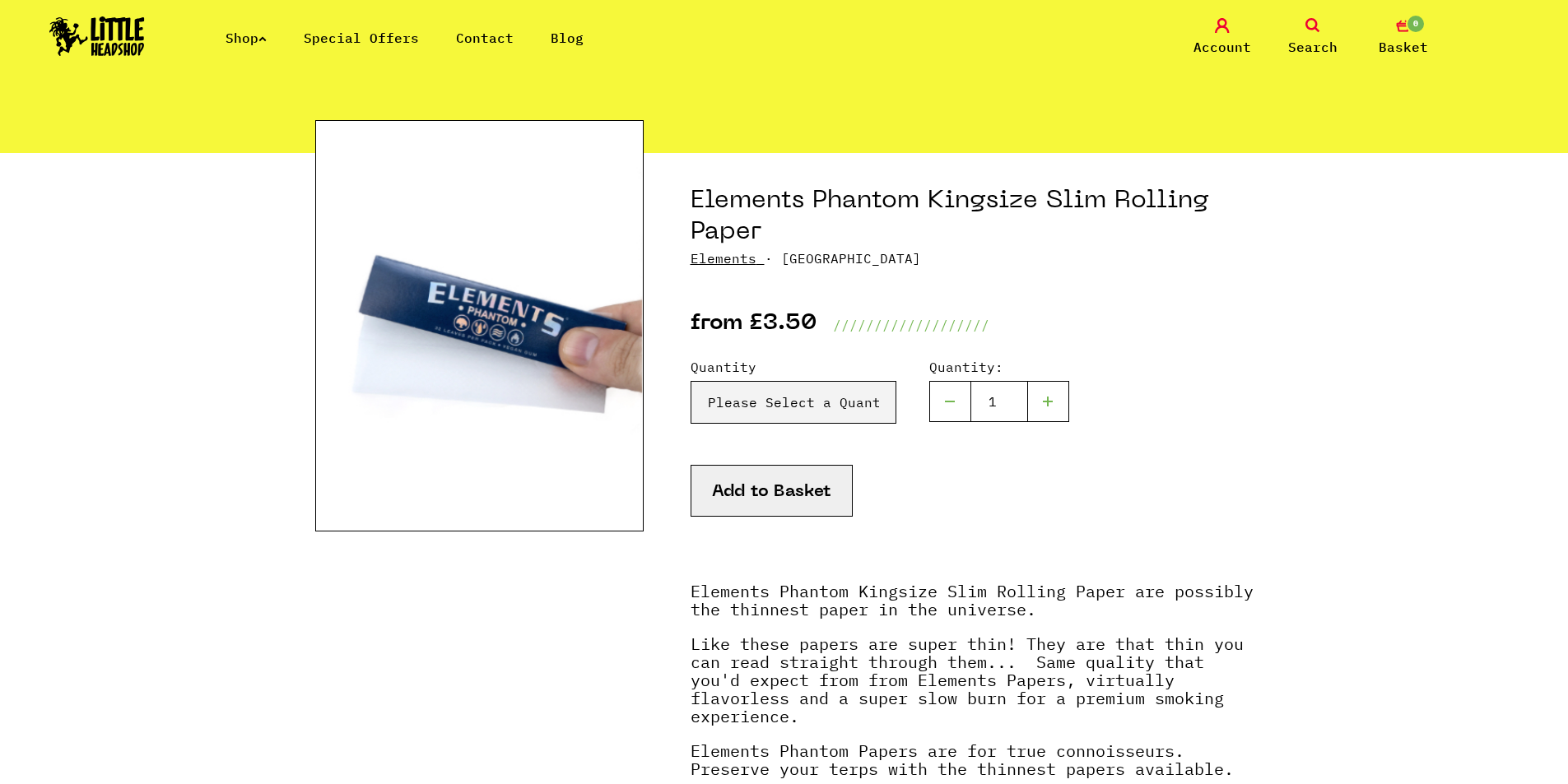
scroll to position [165, 0]
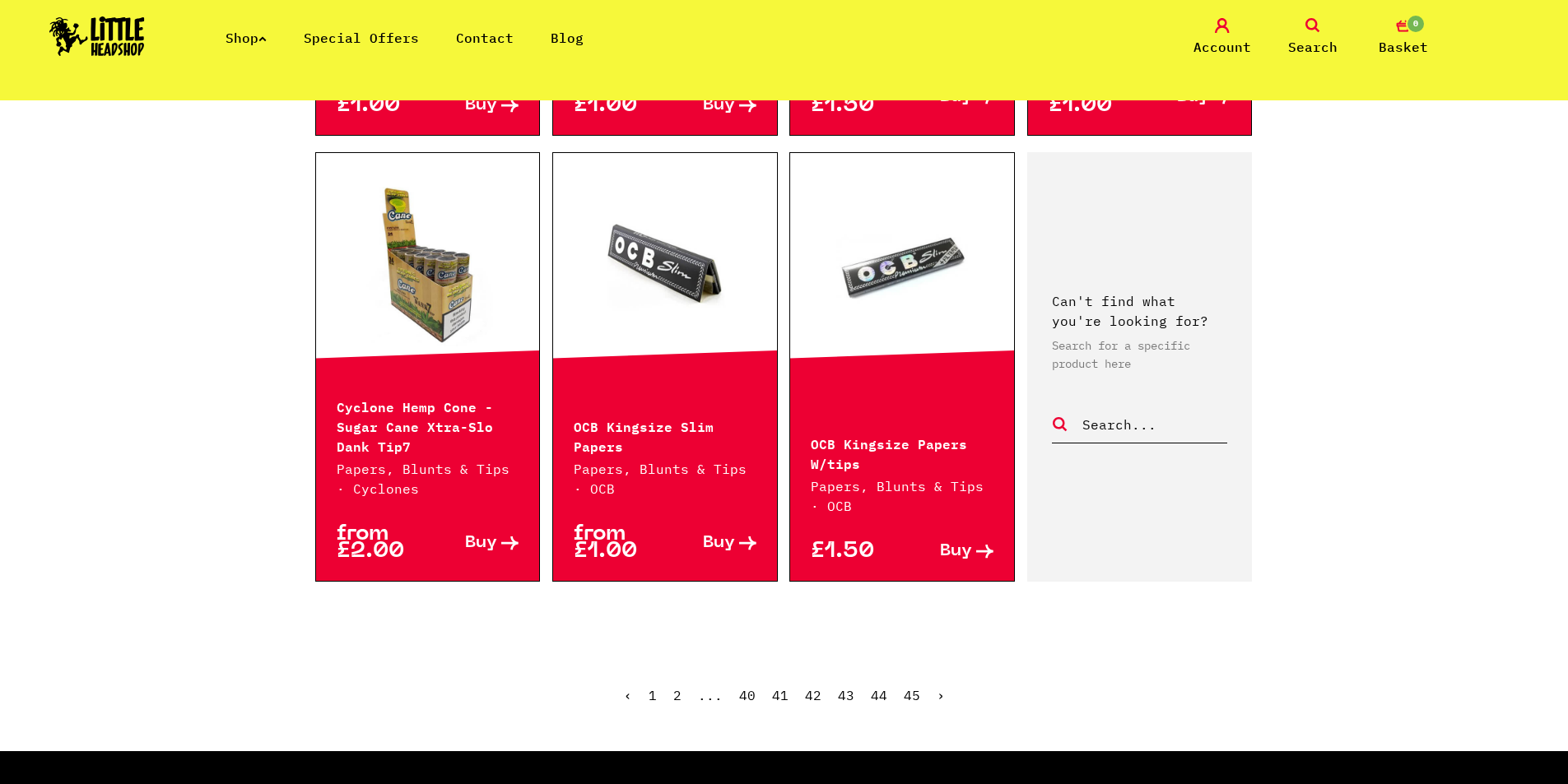
scroll to position [1317, 0]
